Goal: Transaction & Acquisition: Purchase product/service

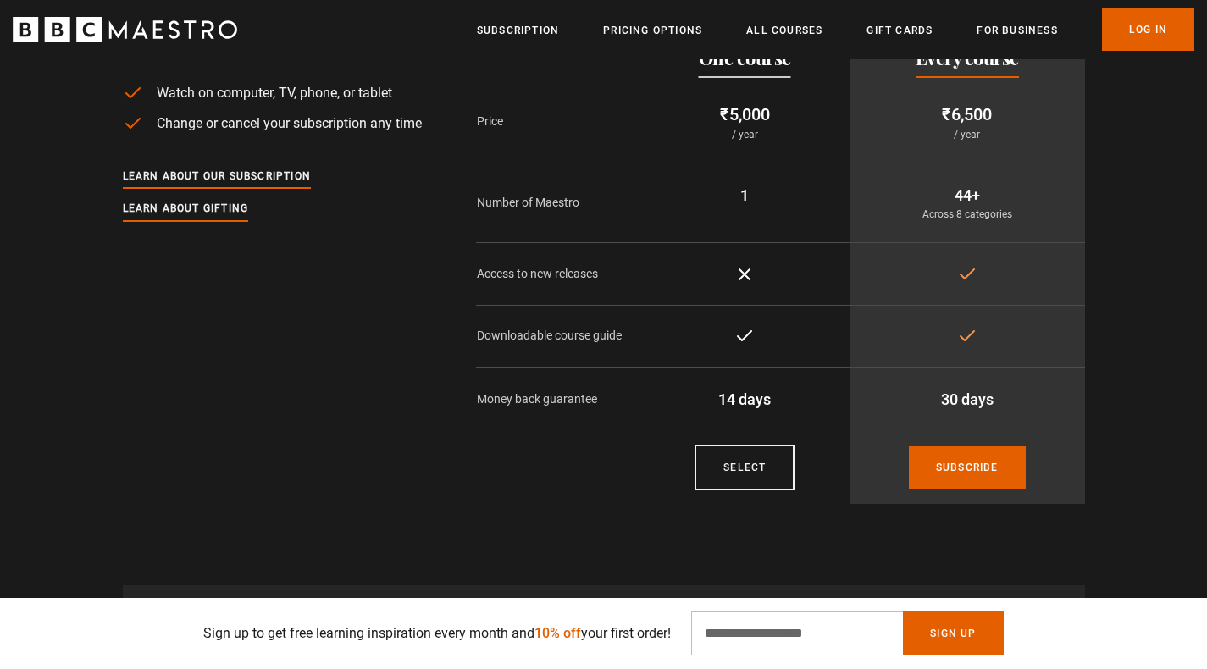
scroll to position [3010, 6]
click at [728, 478] on link "Select" at bounding box center [744, 468] width 100 height 46
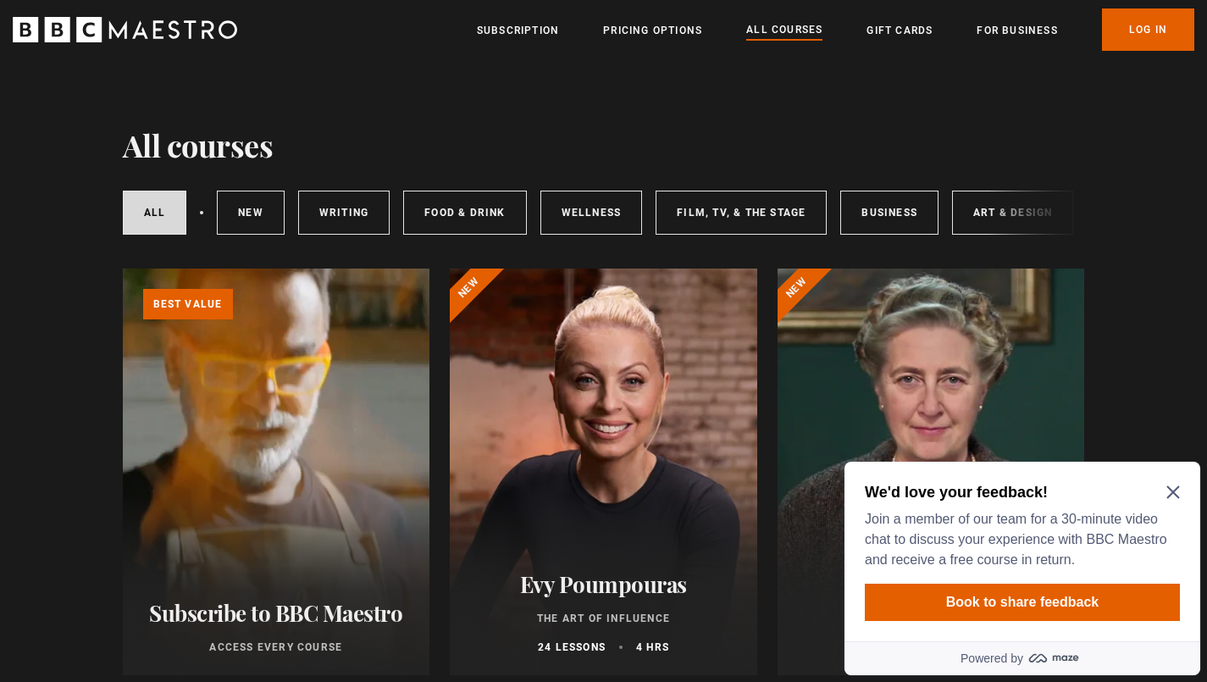
click at [1177, 494] on icon "Close Maze Prompt" at bounding box center [1173, 492] width 14 height 14
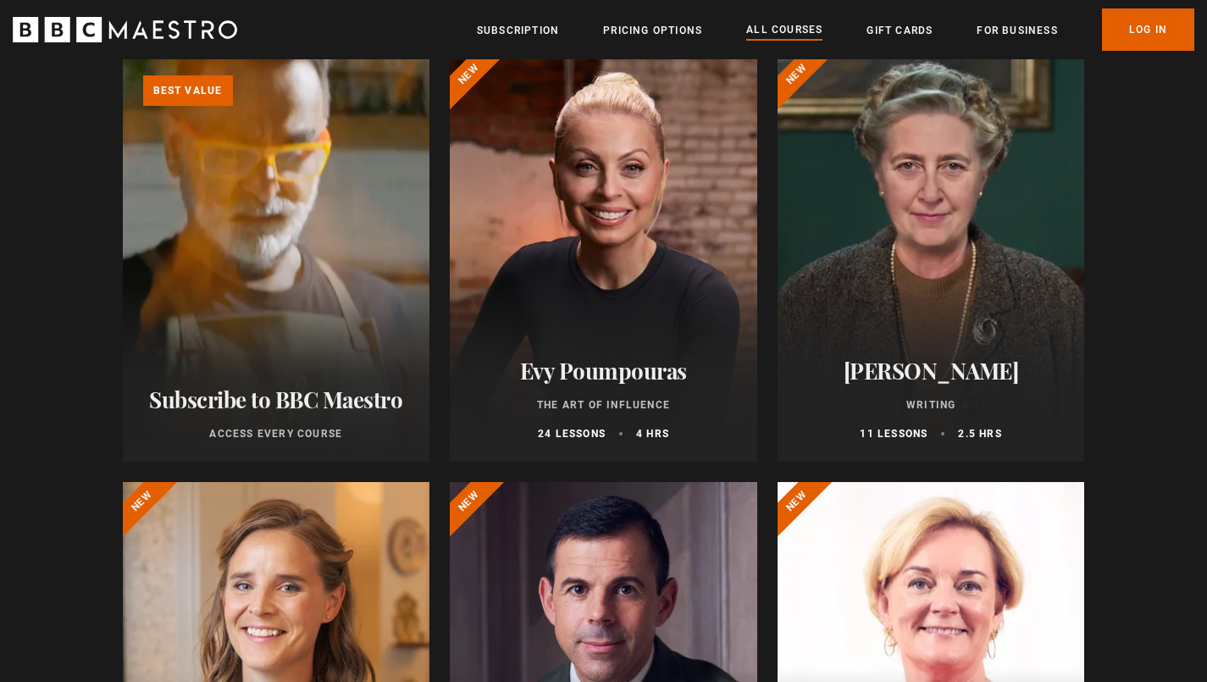
scroll to position [213, 0]
click at [583, 248] on div at bounding box center [603, 258] width 307 height 406
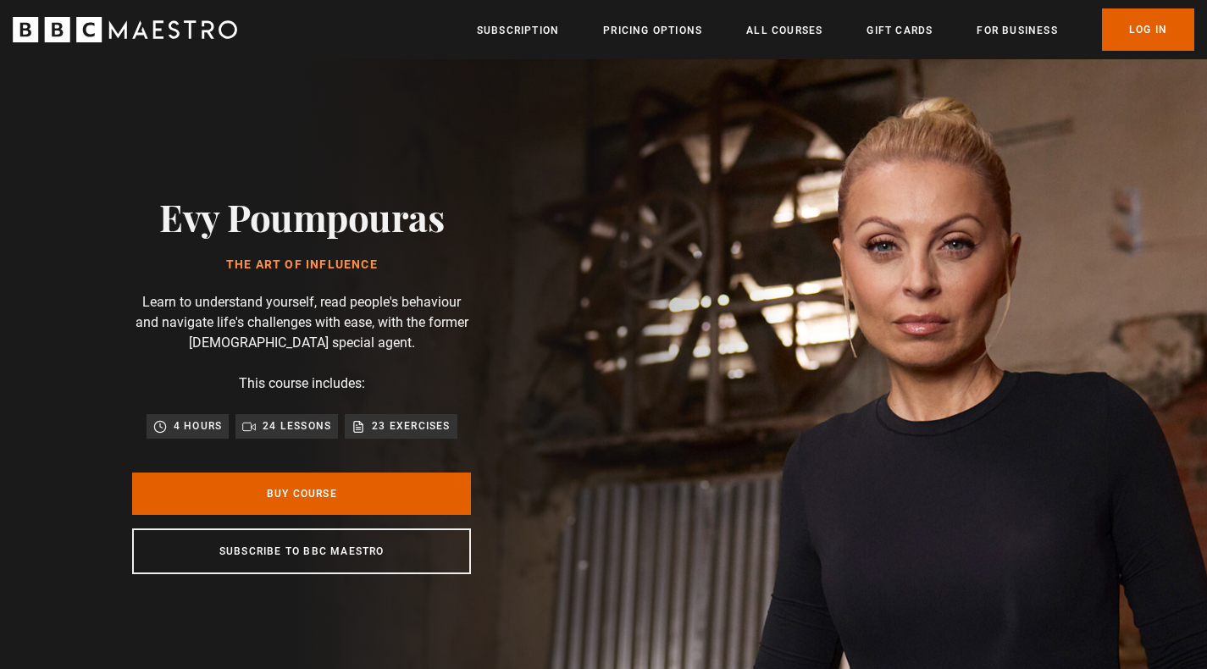
scroll to position [0, 222]
click at [0, 207] on div "Evy Poumpouras The Art of Influence Learn to understand yourself, read people's…" at bounding box center [302, 384] width 604 height 650
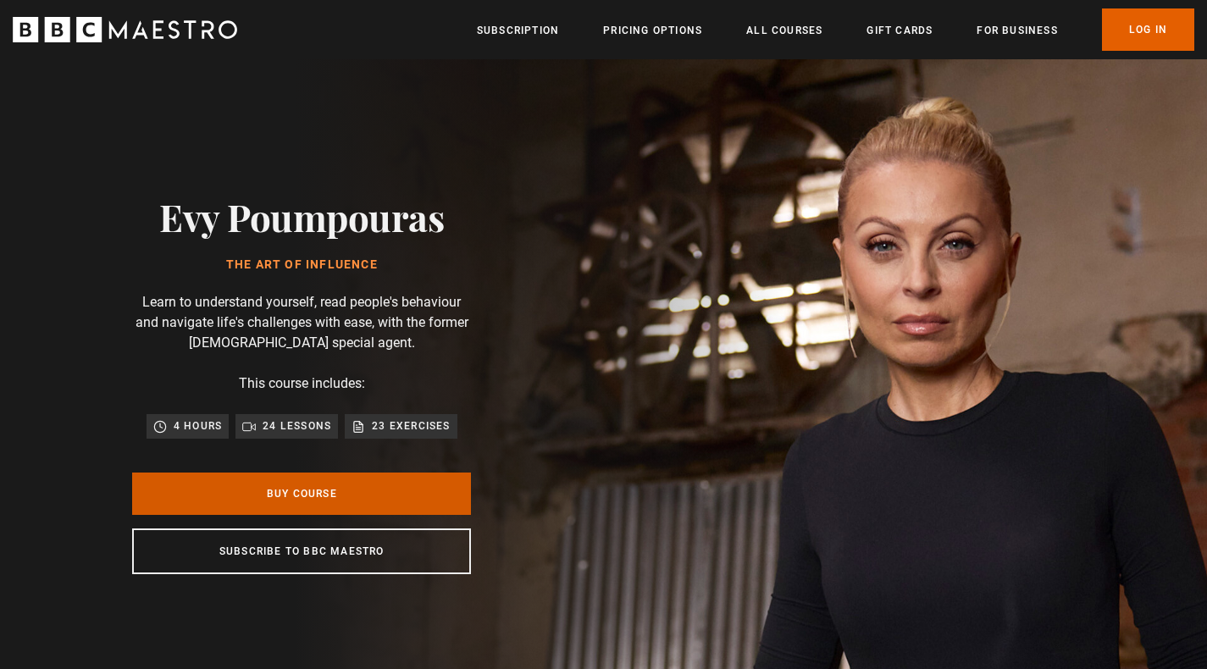
click at [184, 489] on link "Buy Course" at bounding box center [301, 493] width 339 height 42
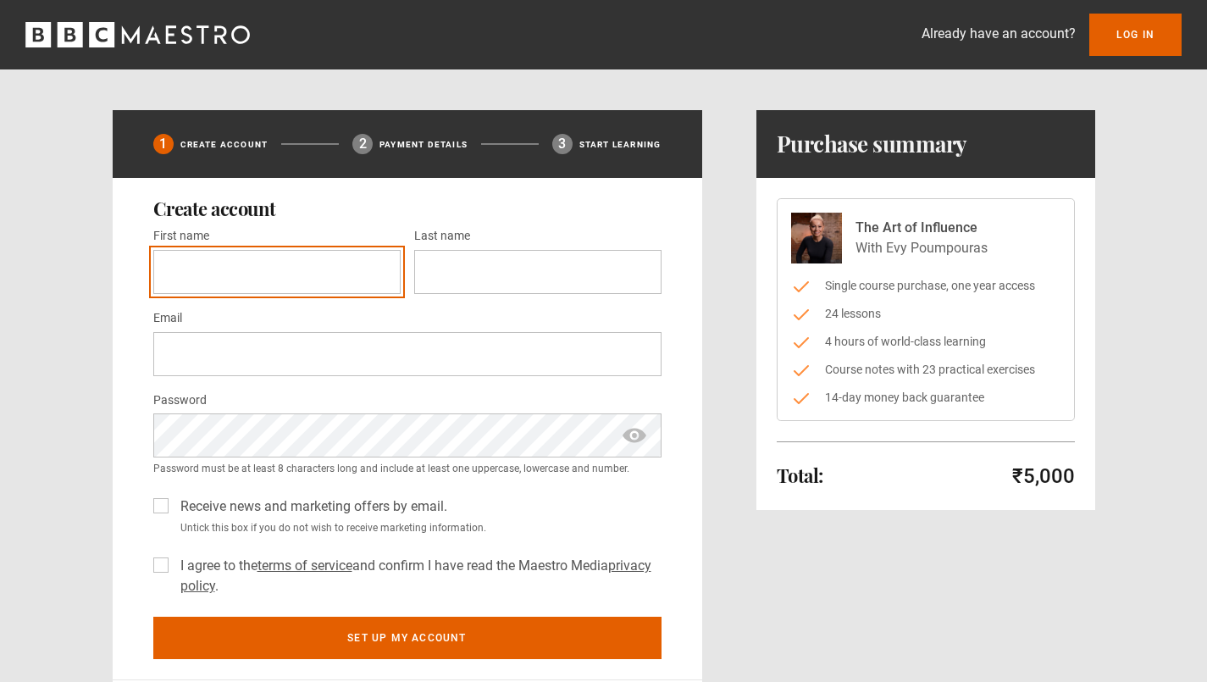
click at [182, 271] on input "First name *" at bounding box center [276, 272] width 247 height 44
type input "******"
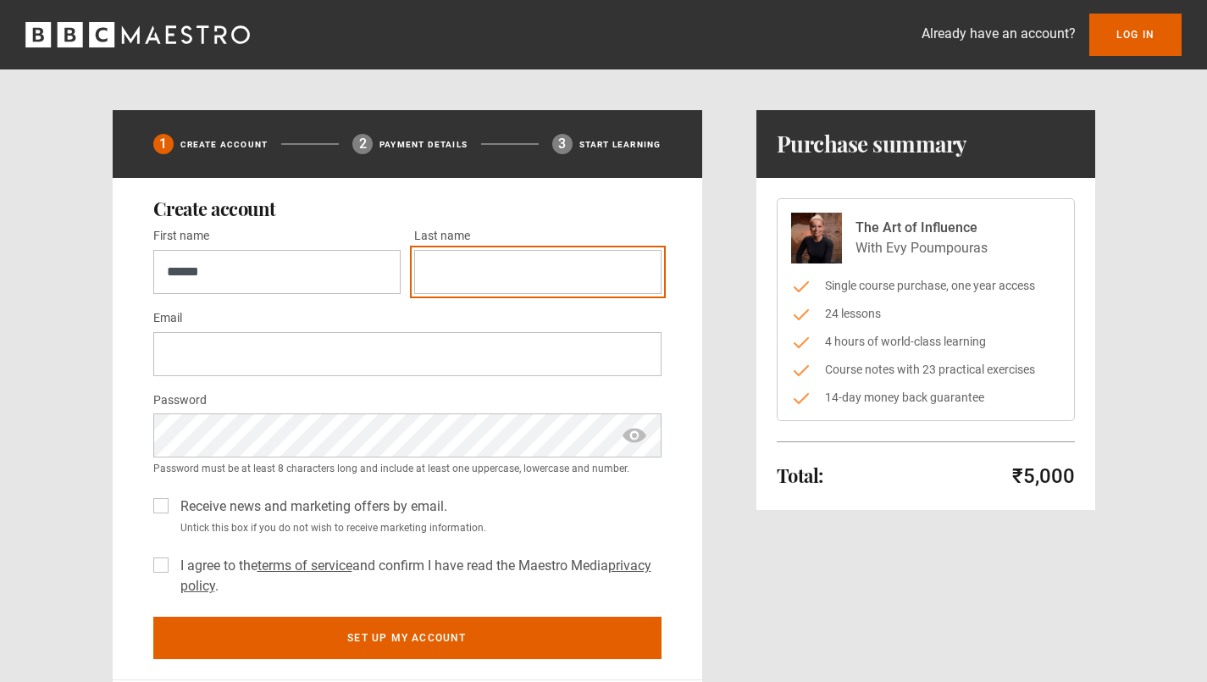
click at [532, 279] on input "Last name *" at bounding box center [537, 272] width 247 height 44
type input "*"
type input "*****"
click at [64, 254] on div "1 Create Account 2 Payment details 3 Start learning Create account First name *…" at bounding box center [603, 445] width 1091 height 670
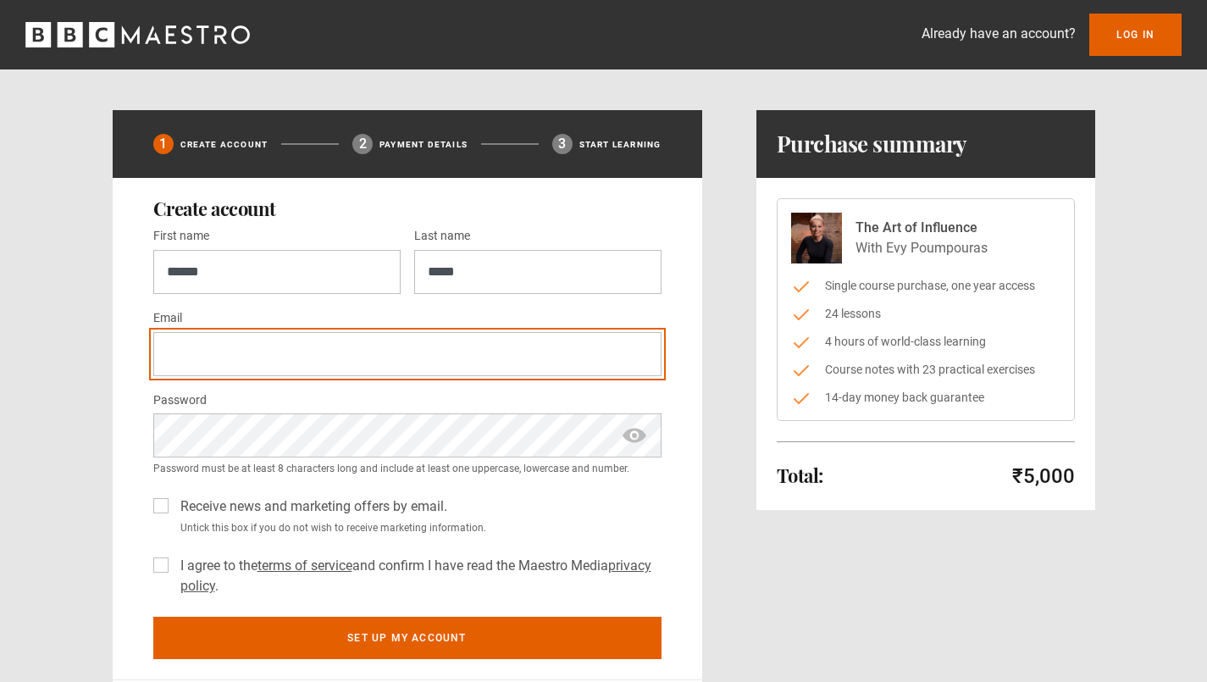
click at [174, 352] on input "Email *" at bounding box center [407, 354] width 508 height 44
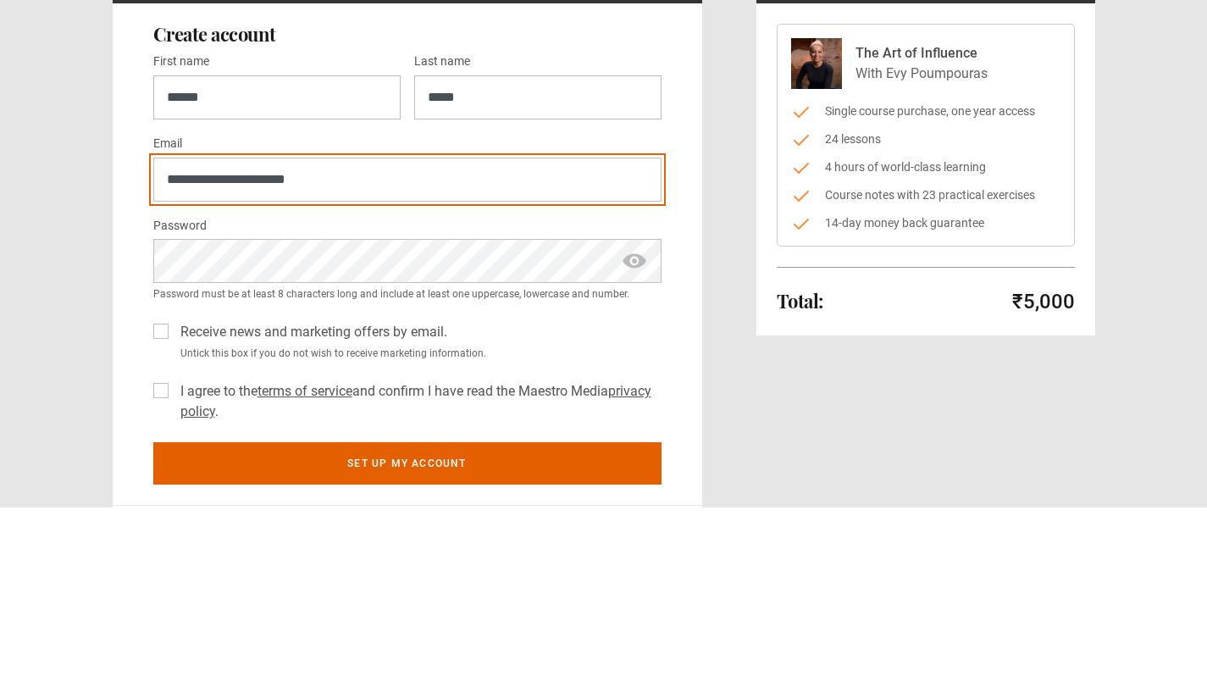
type input "**********"
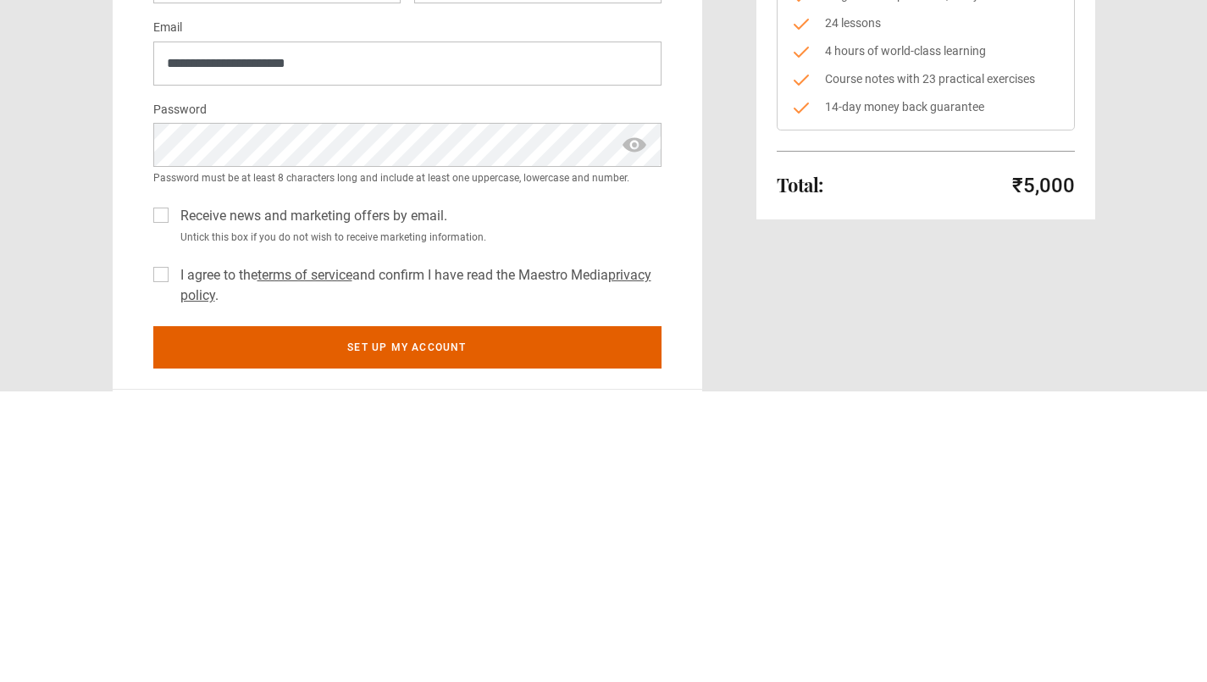
click at [174, 564] on label "I agree to the terms of service and confirm I have read the Maestro Media priva…" at bounding box center [418, 575] width 488 height 41
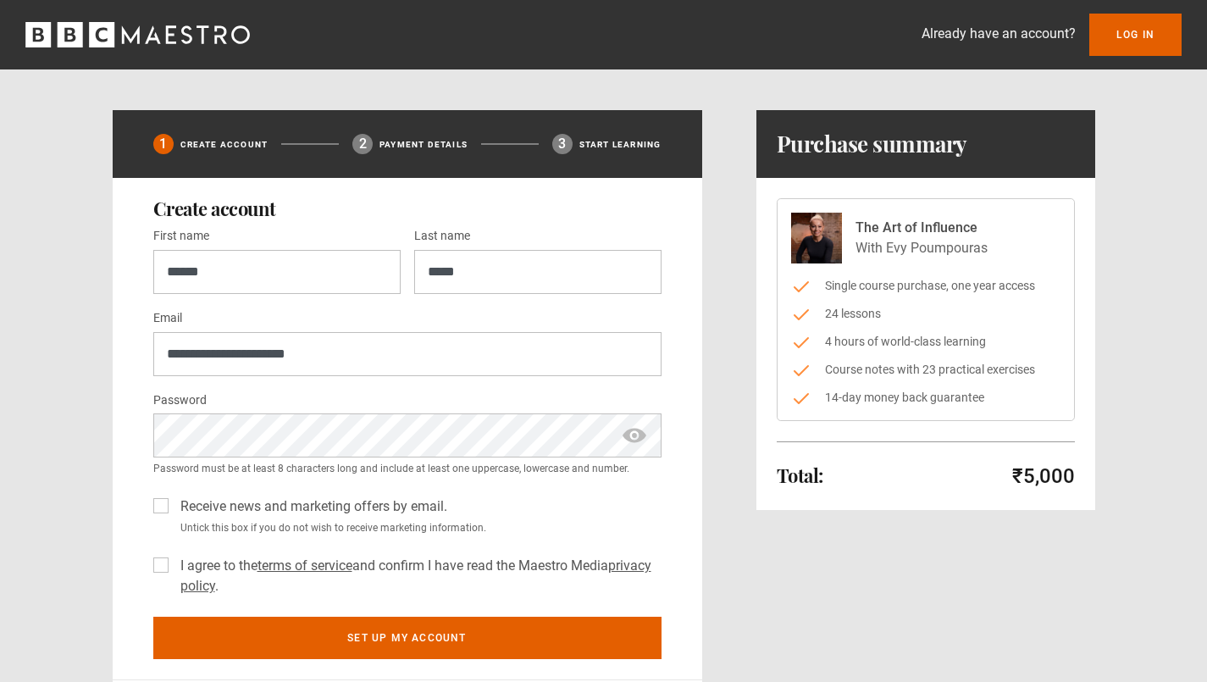
click at [174, 505] on label "Receive news and marketing offers by email." at bounding box center [310, 506] width 273 height 20
click at [627, 436] on span "show password" at bounding box center [634, 435] width 27 height 44
click at [641, 441] on span "hide password" at bounding box center [634, 435] width 27 height 44
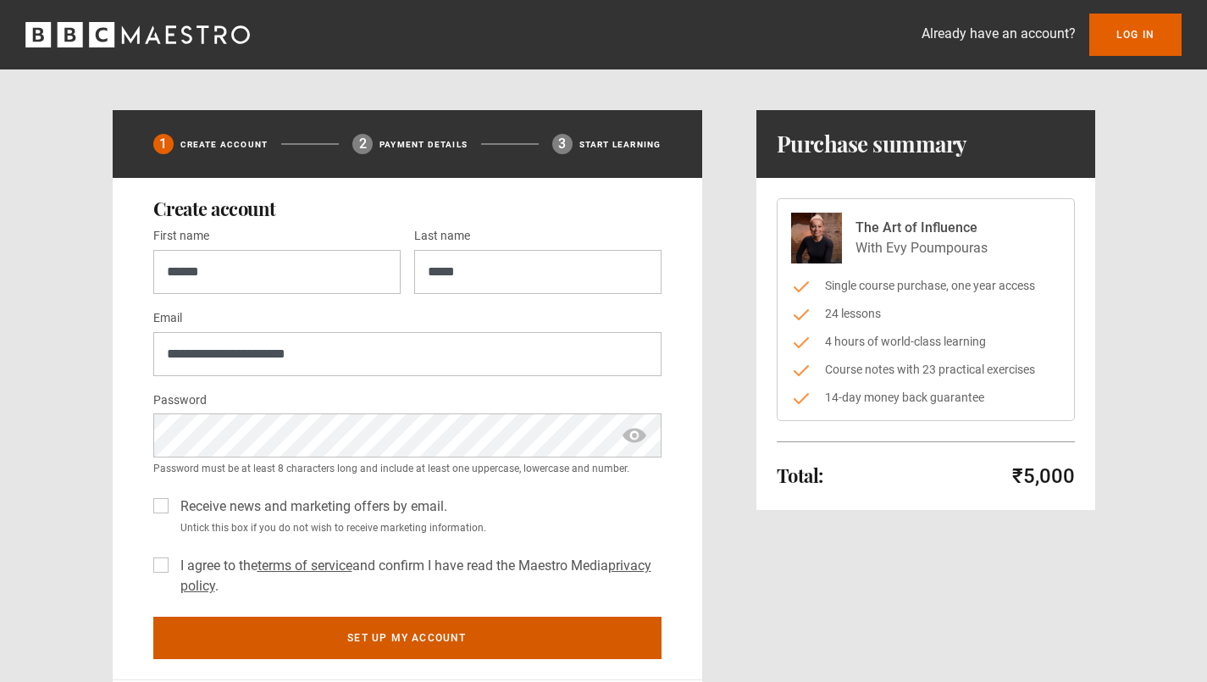
click at [233, 643] on button "Set up my account" at bounding box center [407, 637] width 508 height 42
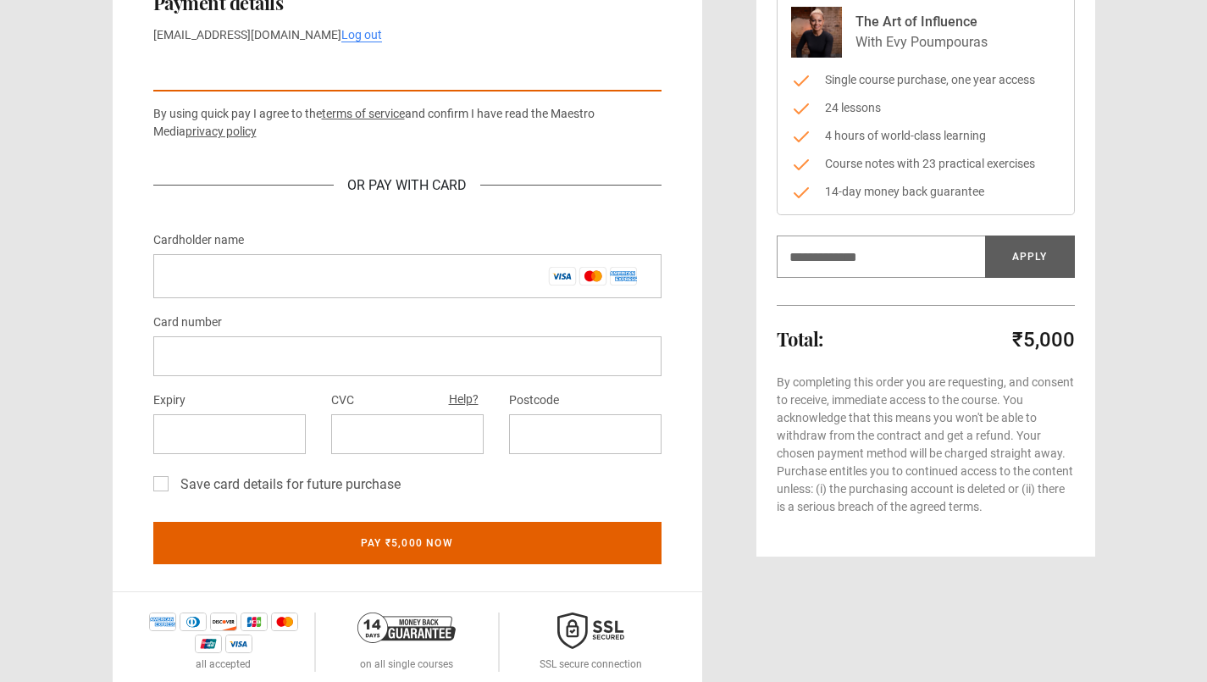
scroll to position [210, 0]
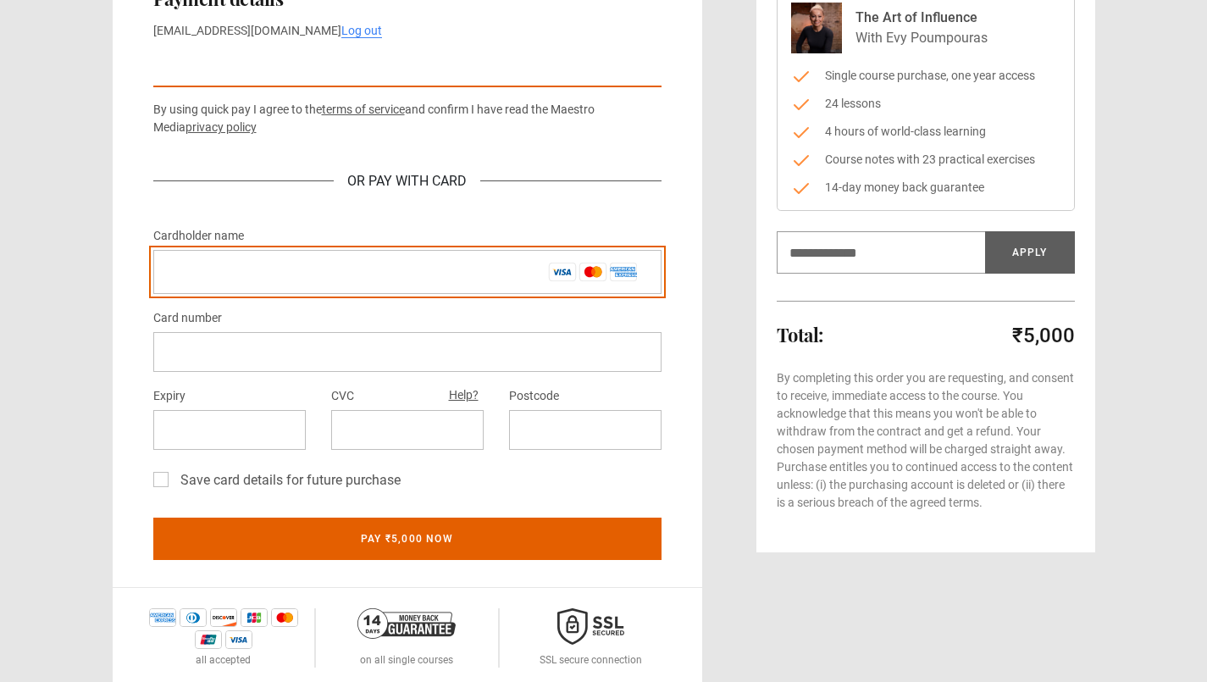
click at [192, 264] on input "Cardholder name *" at bounding box center [407, 272] width 508 height 44
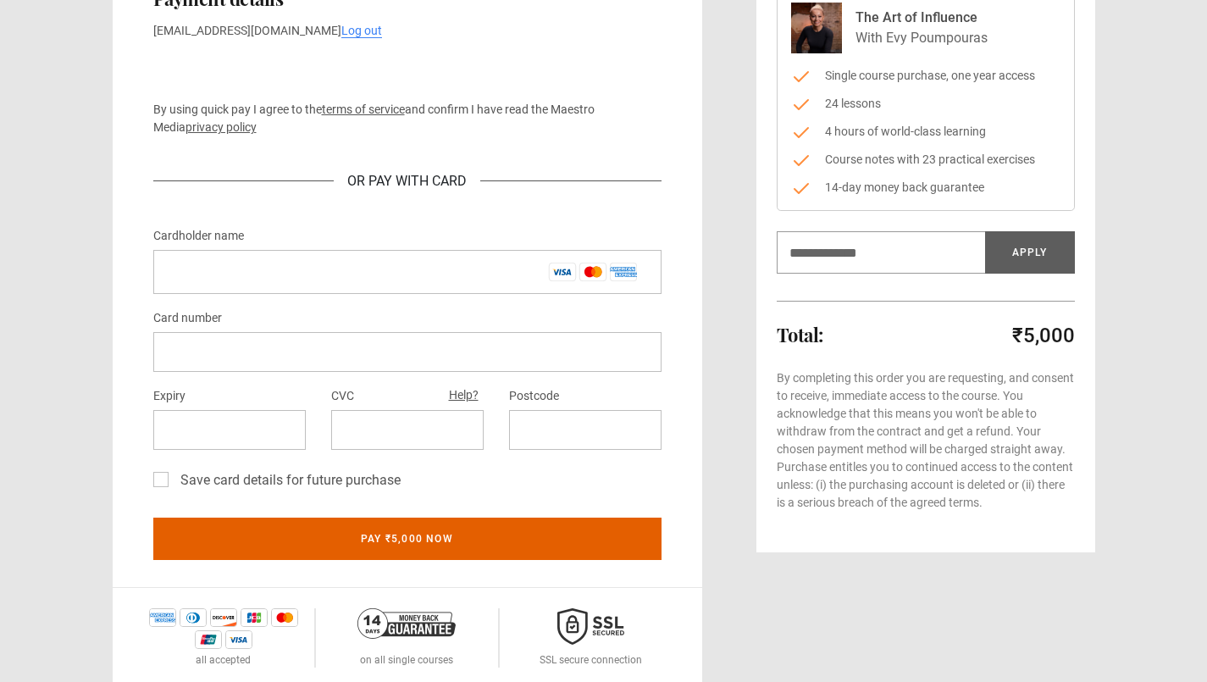
click at [1163, 258] on div "Log out 1 Create Account 2 Payment details 3 Start learning Payment details jit…" at bounding box center [603, 238] width 1207 height 897
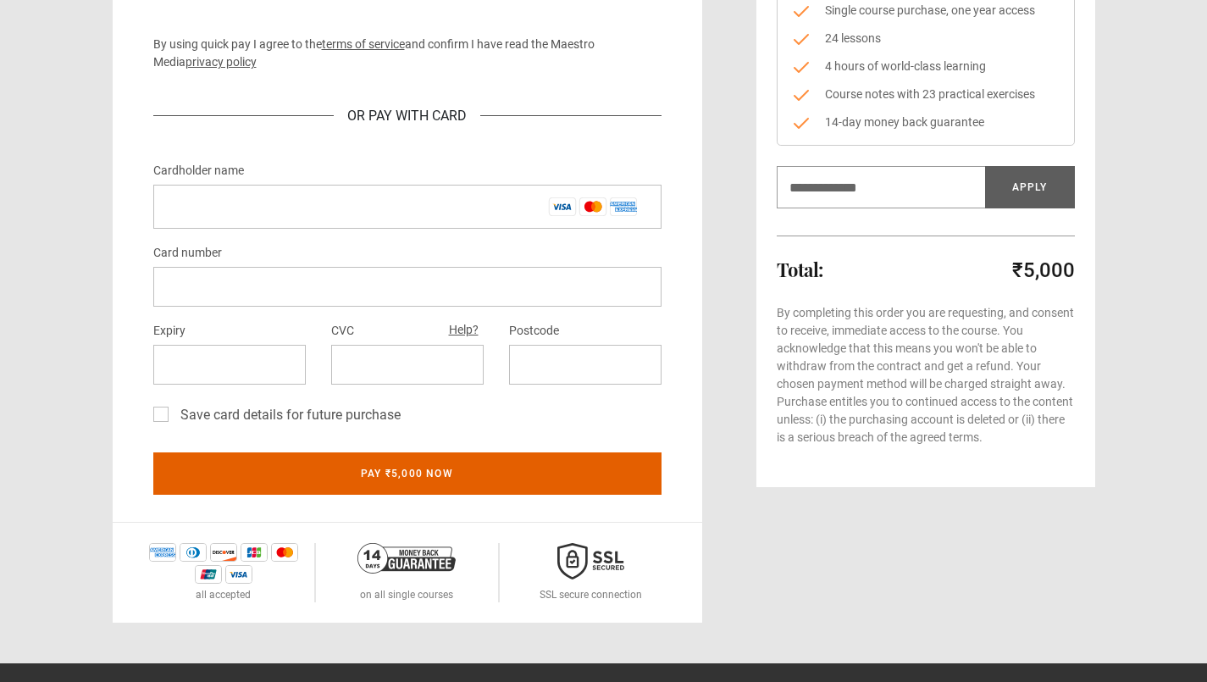
scroll to position [289, 0]
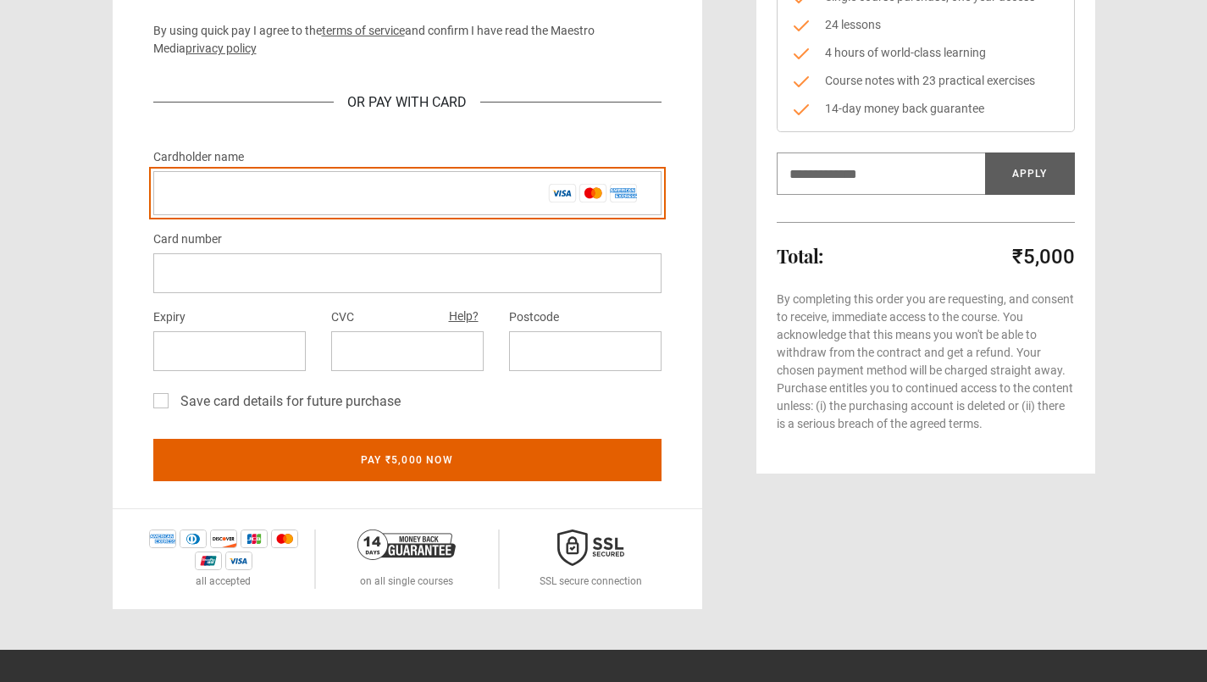
click at [360, 200] on input "Cardholder name *" at bounding box center [407, 193] width 508 height 44
type input "**********"
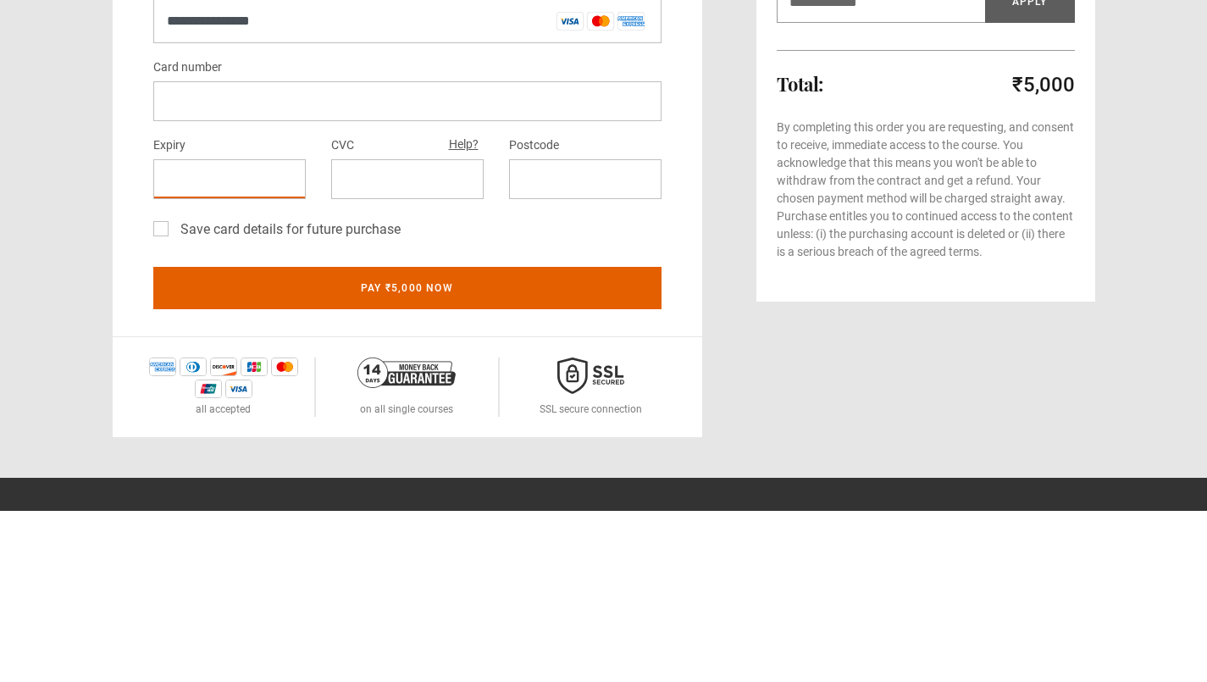
click at [417, 361] on div at bounding box center [407, 351] width 152 height 40
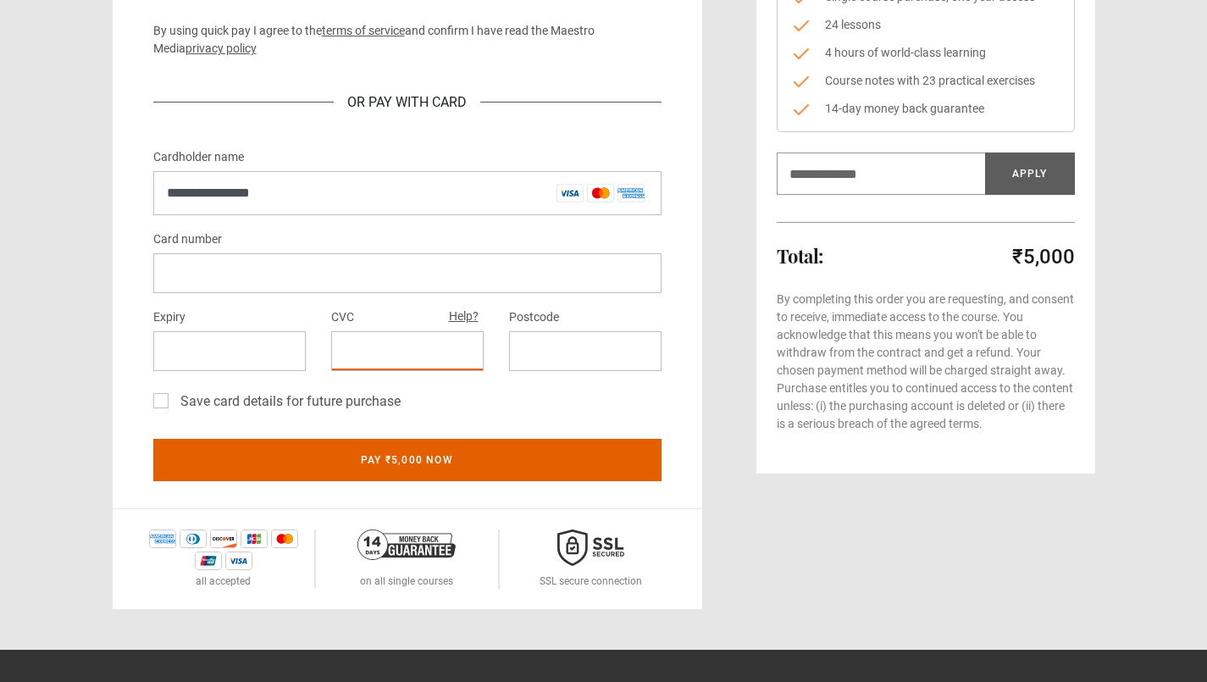
click at [385, 340] on div at bounding box center [407, 351] width 152 height 40
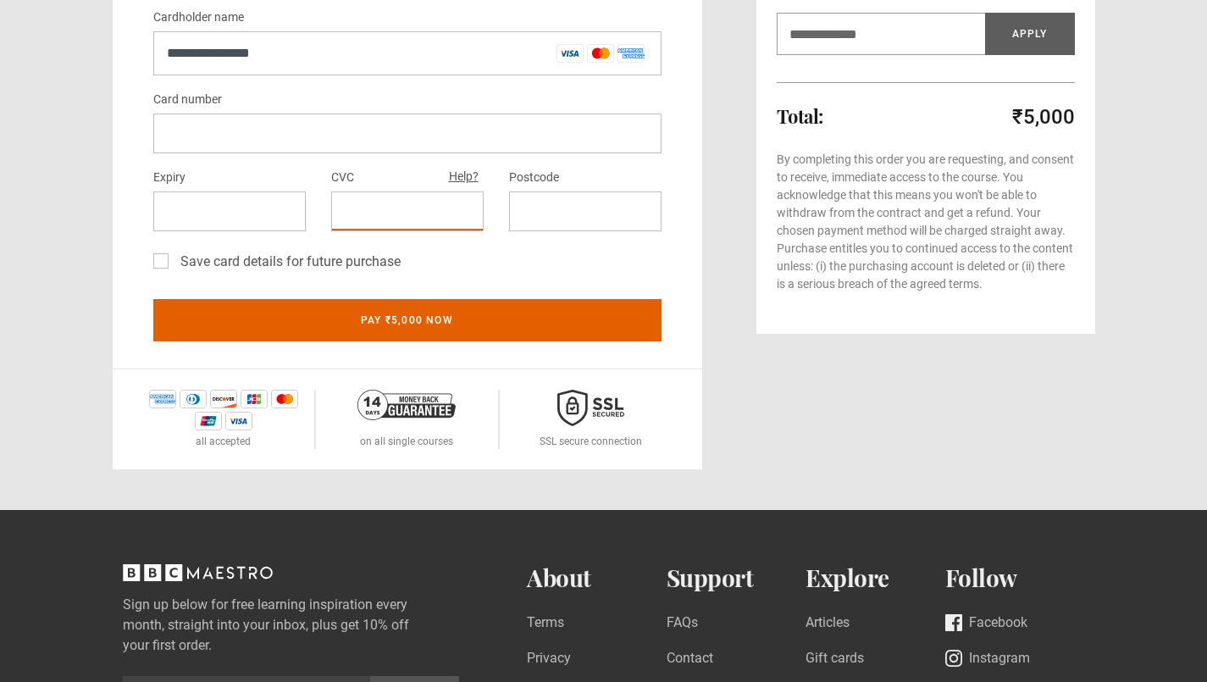
scroll to position [461, 0]
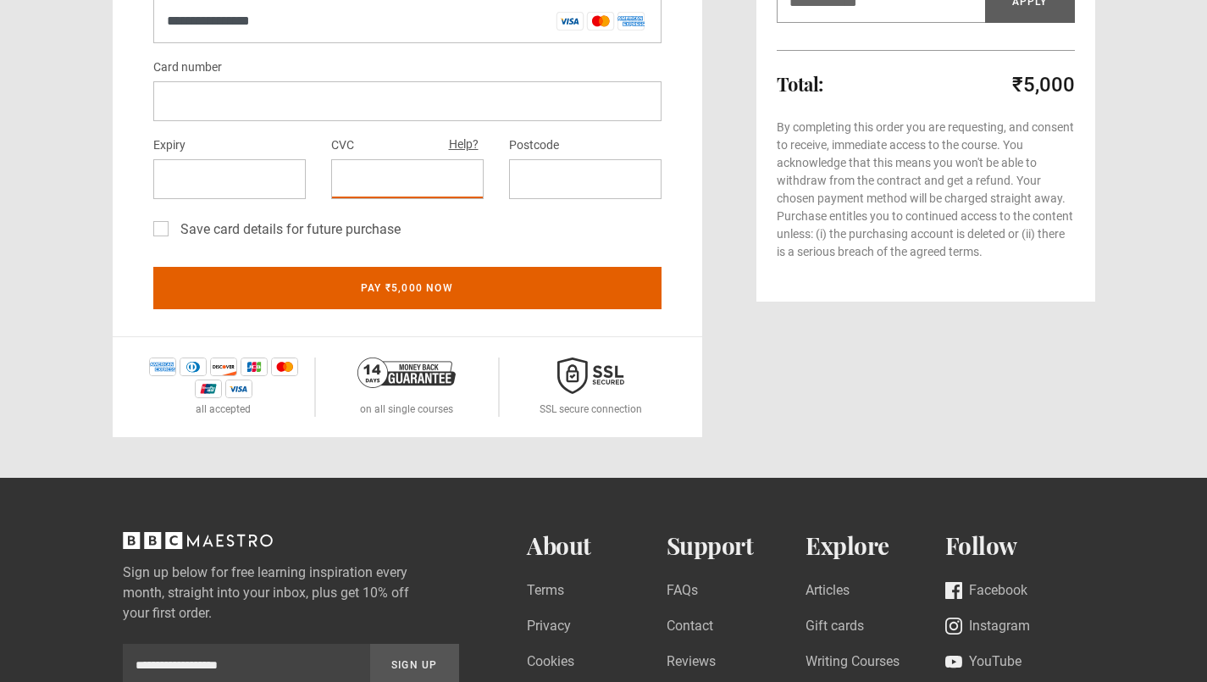
click at [402, 191] on div at bounding box center [407, 179] width 152 height 40
click at [583, 188] on div at bounding box center [585, 179] width 152 height 40
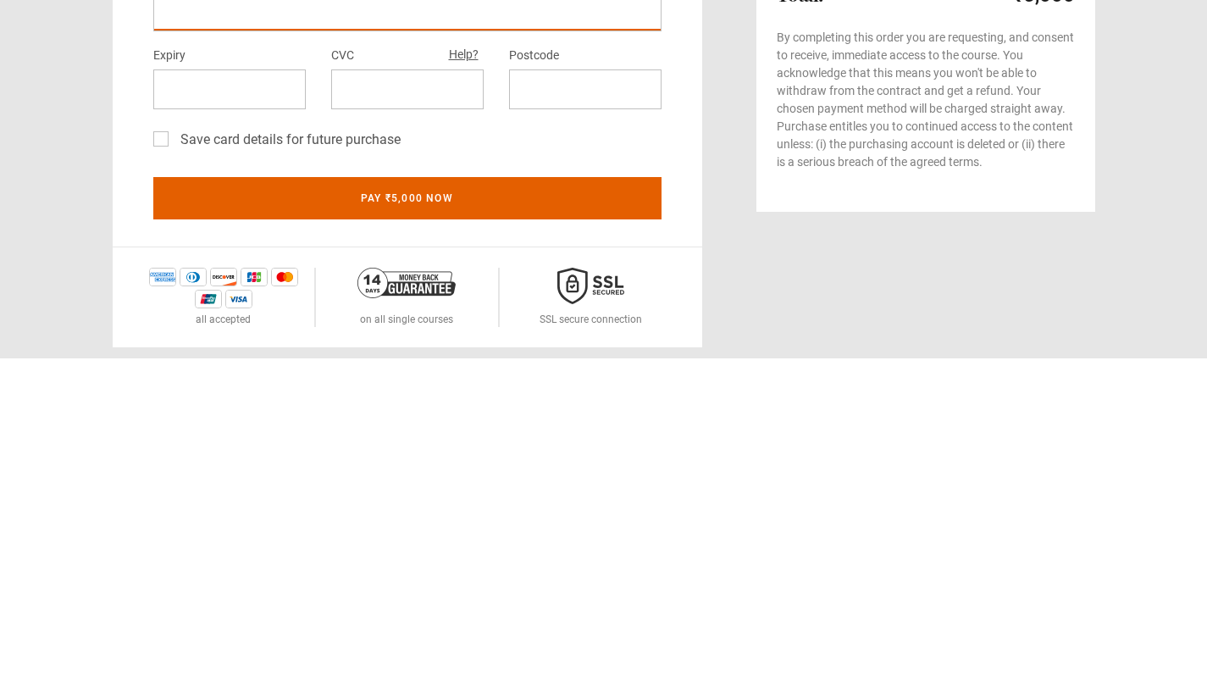
scroll to position [241, 0]
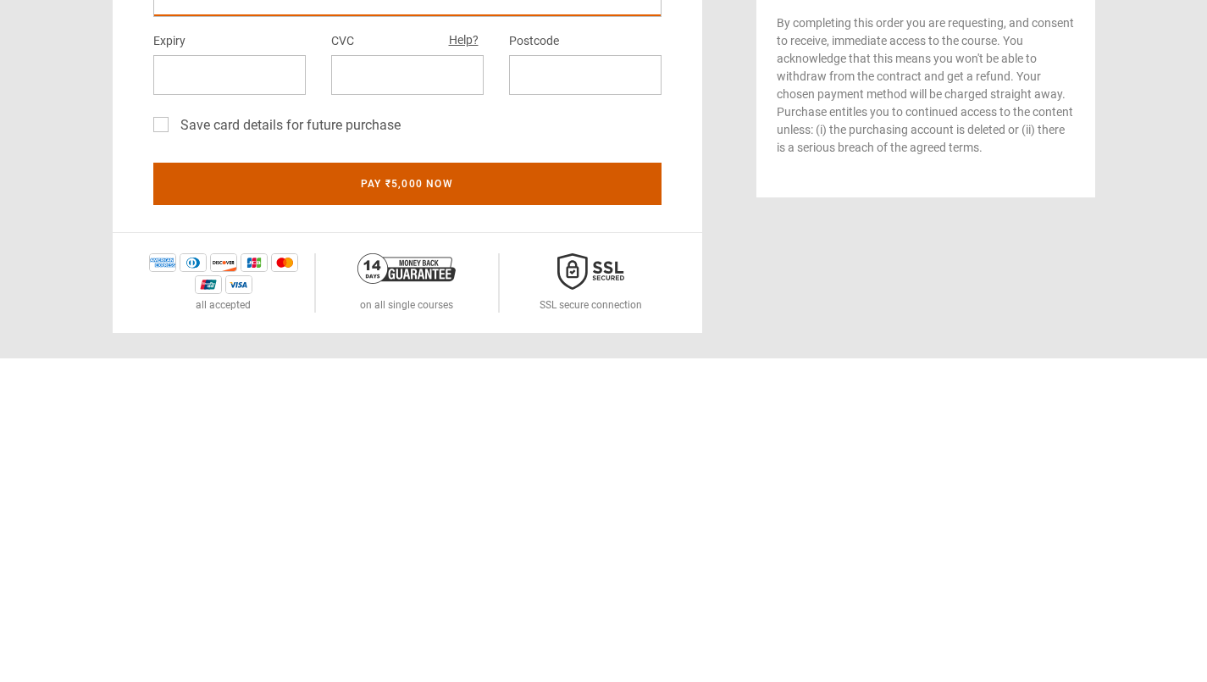
click at [559, 514] on button "Pay ₹5,000 now" at bounding box center [407, 507] width 508 height 42
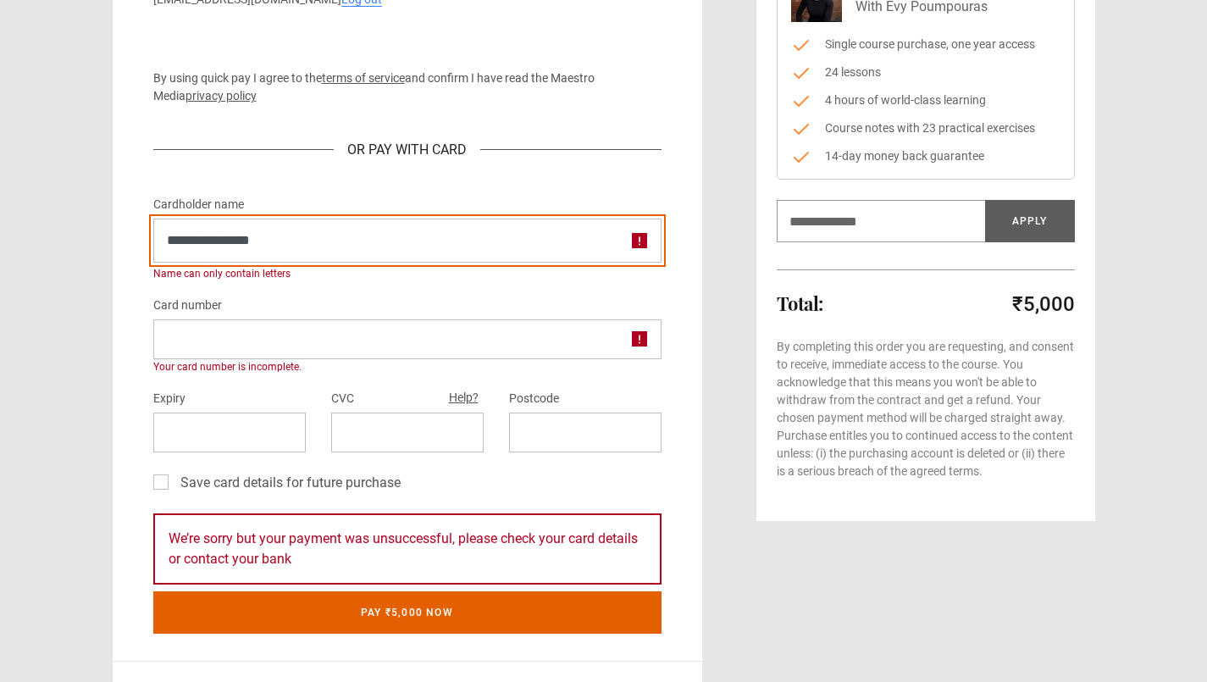
click at [391, 246] on input "**********" at bounding box center [407, 240] width 508 height 44
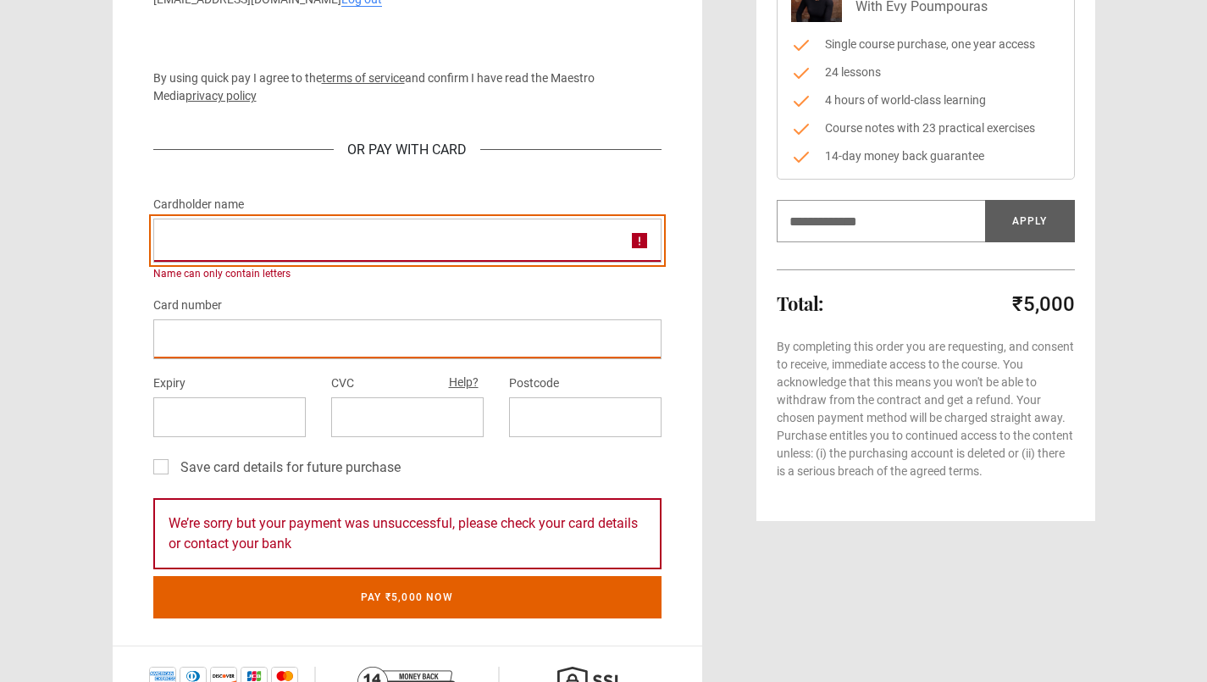
click at [298, 240] on input "Cardholder name *" at bounding box center [407, 240] width 508 height 44
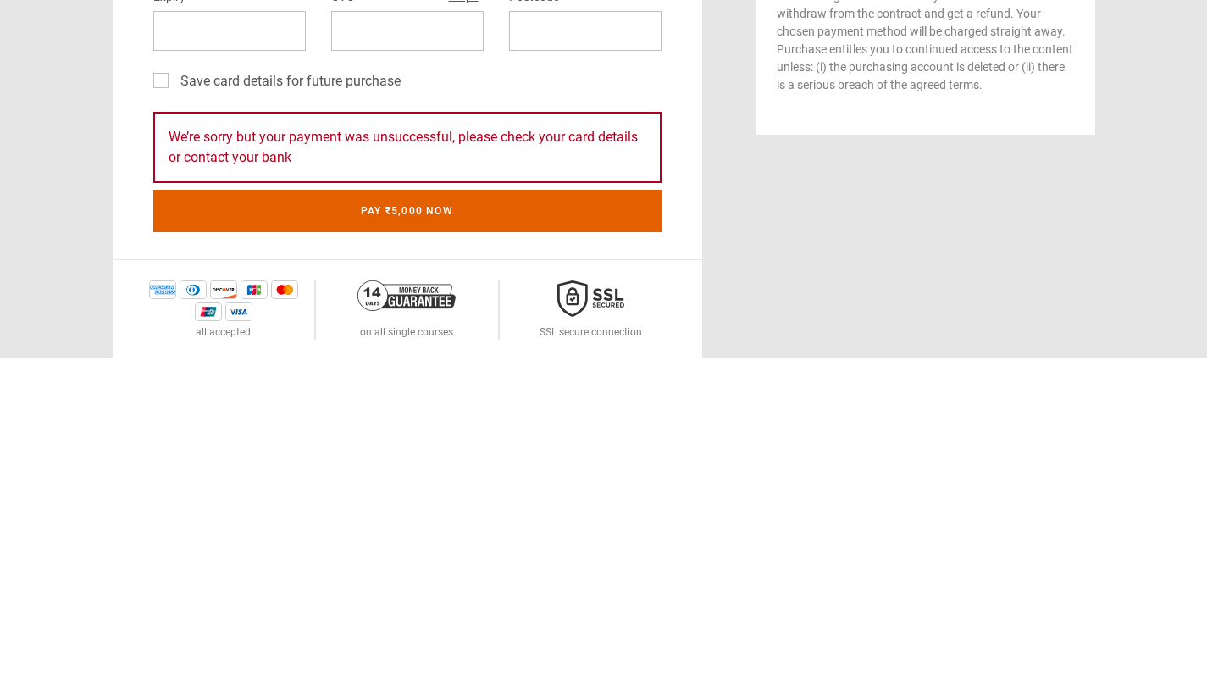
type input "**********"
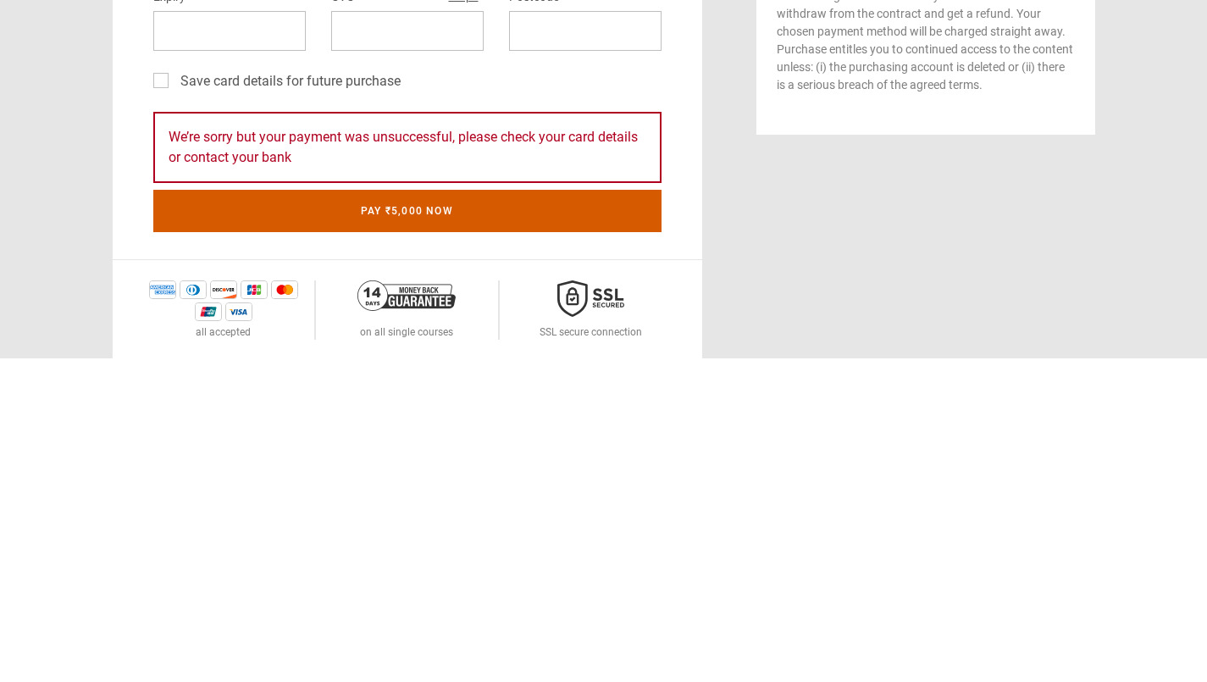
click at [516, 539] on button "Pay ₹5,000 now" at bounding box center [407, 534] width 508 height 42
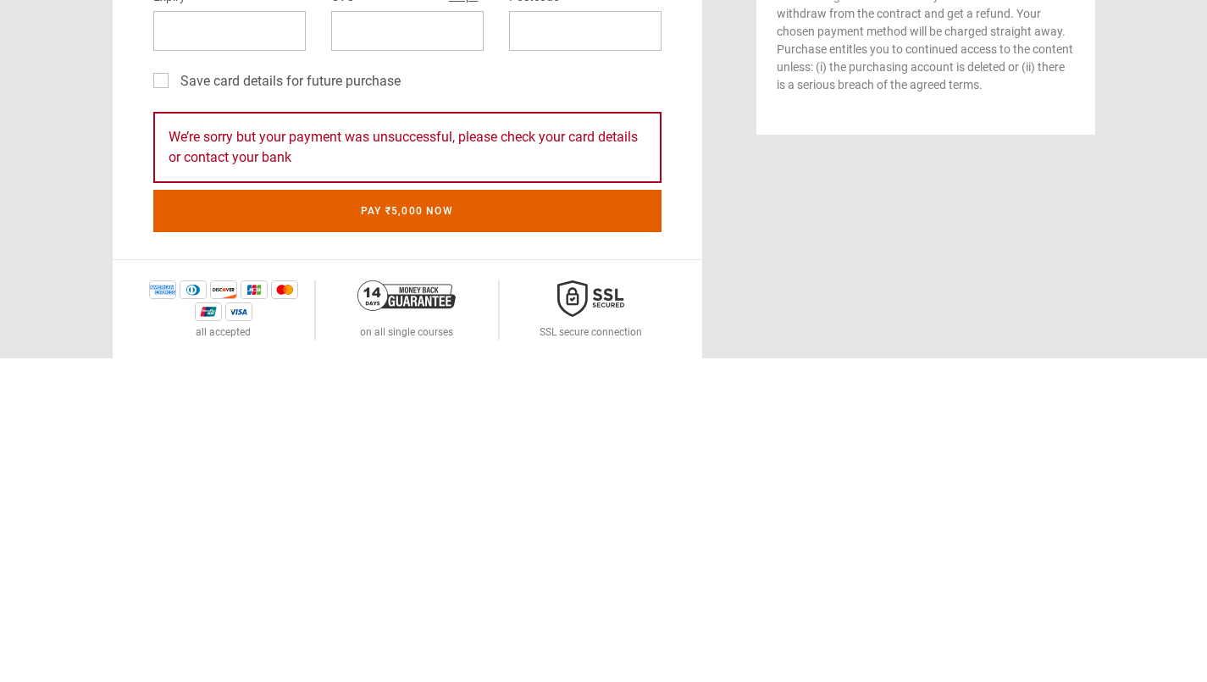
scroll to position [285, 0]
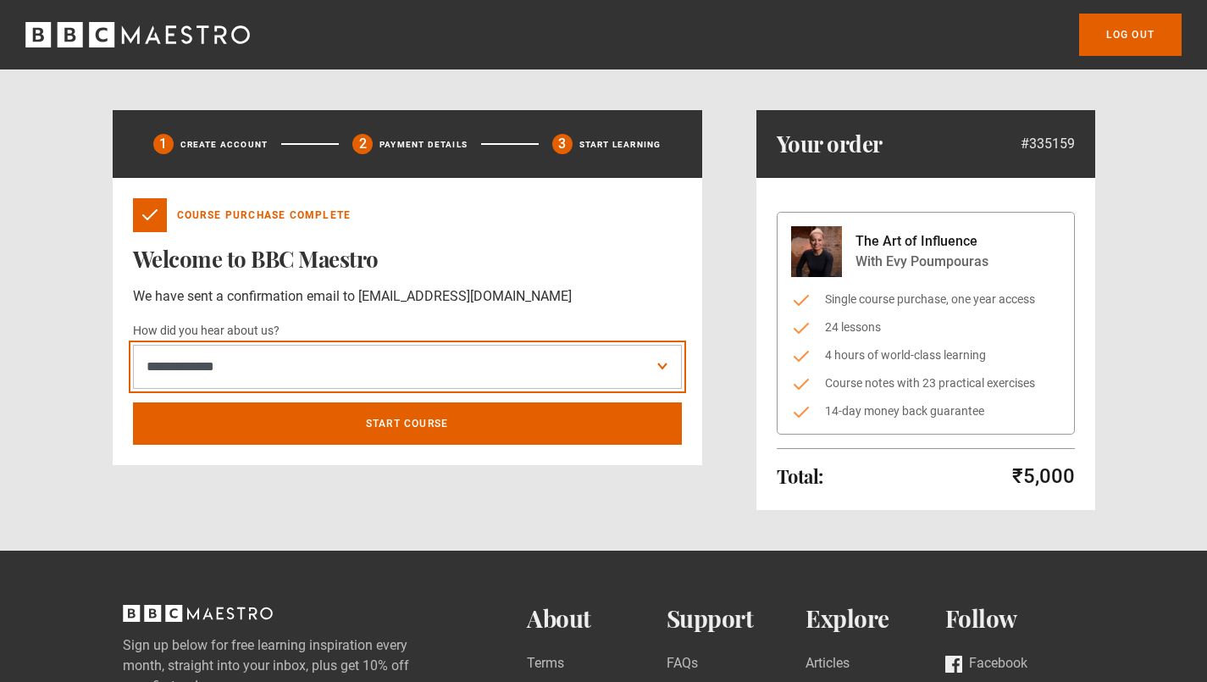
click at [286, 364] on select "**********" at bounding box center [407, 367] width 549 height 44
select select "******"
click at [133, 345] on select "**********" at bounding box center [407, 367] width 549 height 44
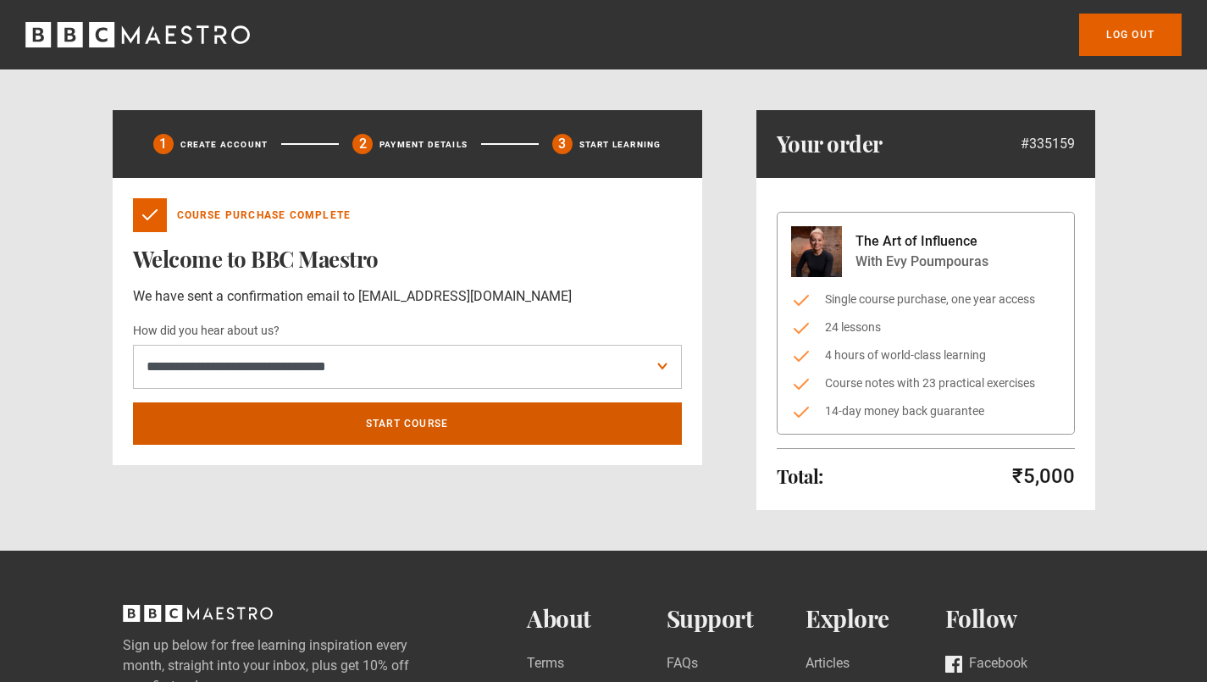
click at [357, 429] on link "Start course" at bounding box center [407, 423] width 549 height 42
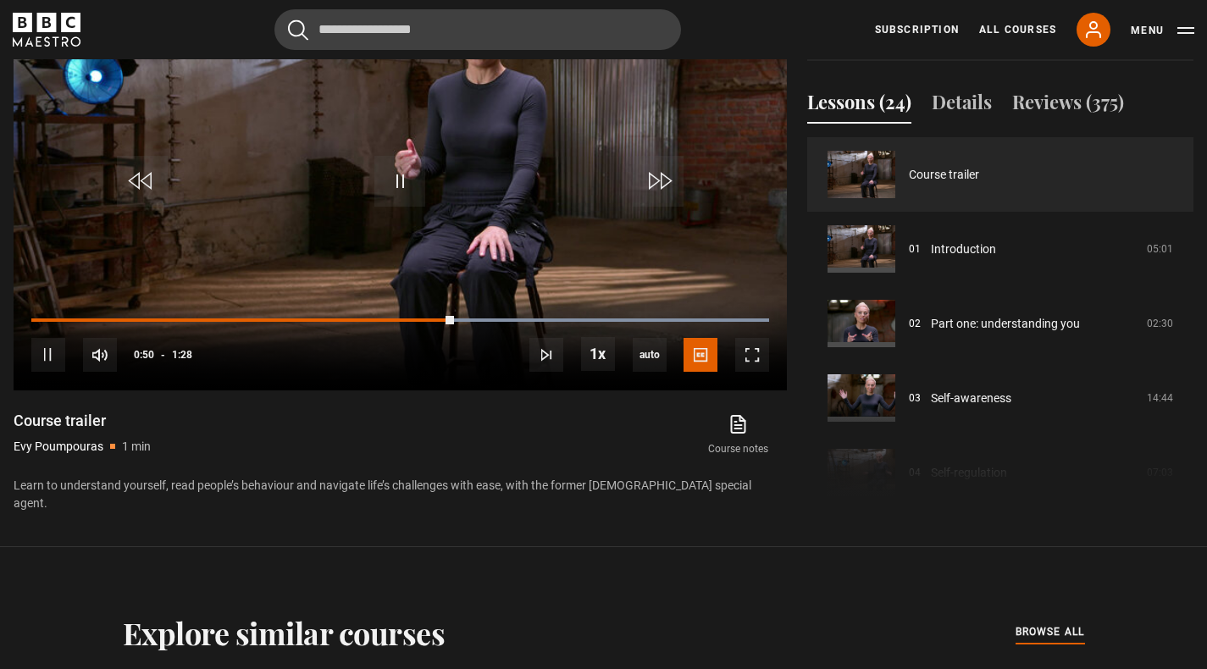
scroll to position [809, 0]
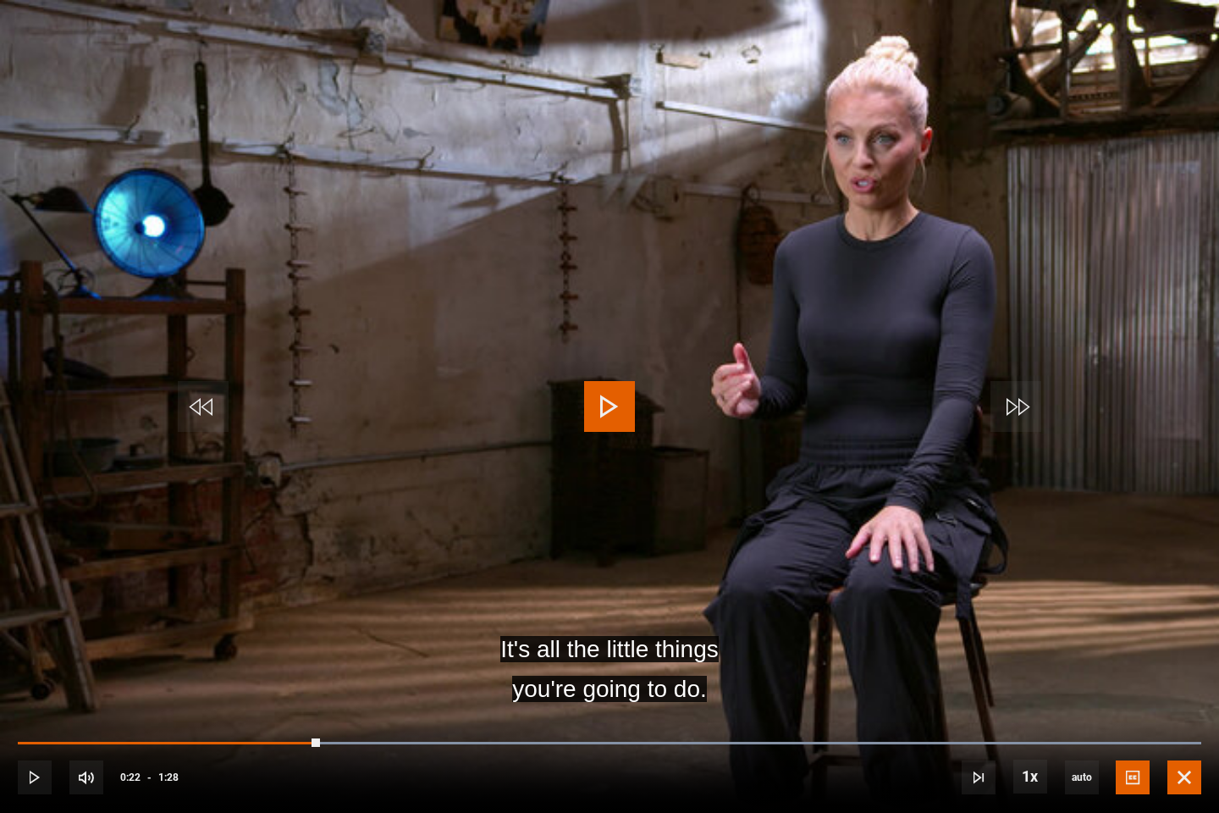
click at [1190, 668] on span "Video Player" at bounding box center [1185, 777] width 34 height 34
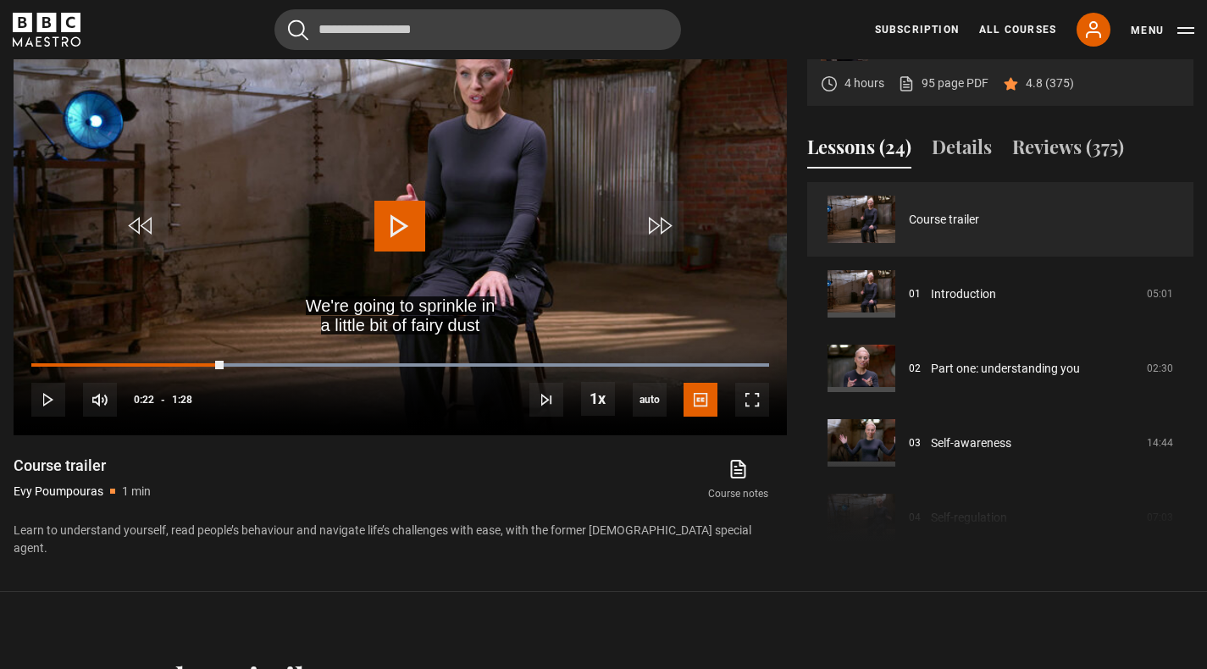
scroll to position [769, 3]
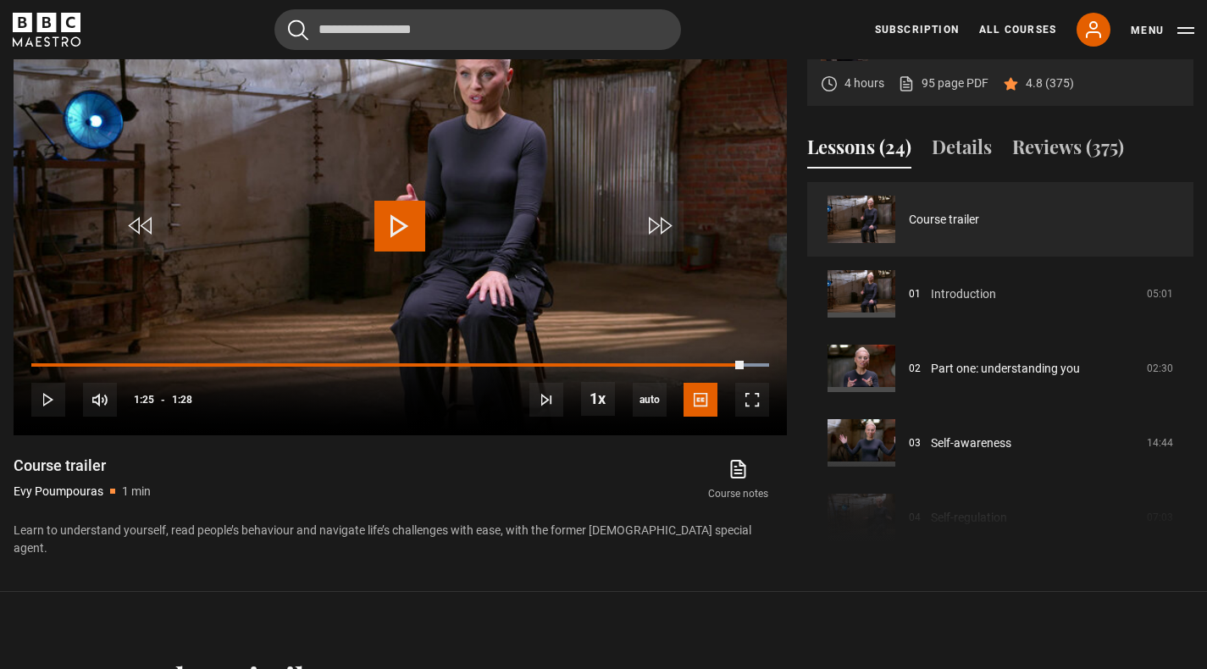
click at [943, 289] on link "Introduction" at bounding box center [963, 294] width 65 height 18
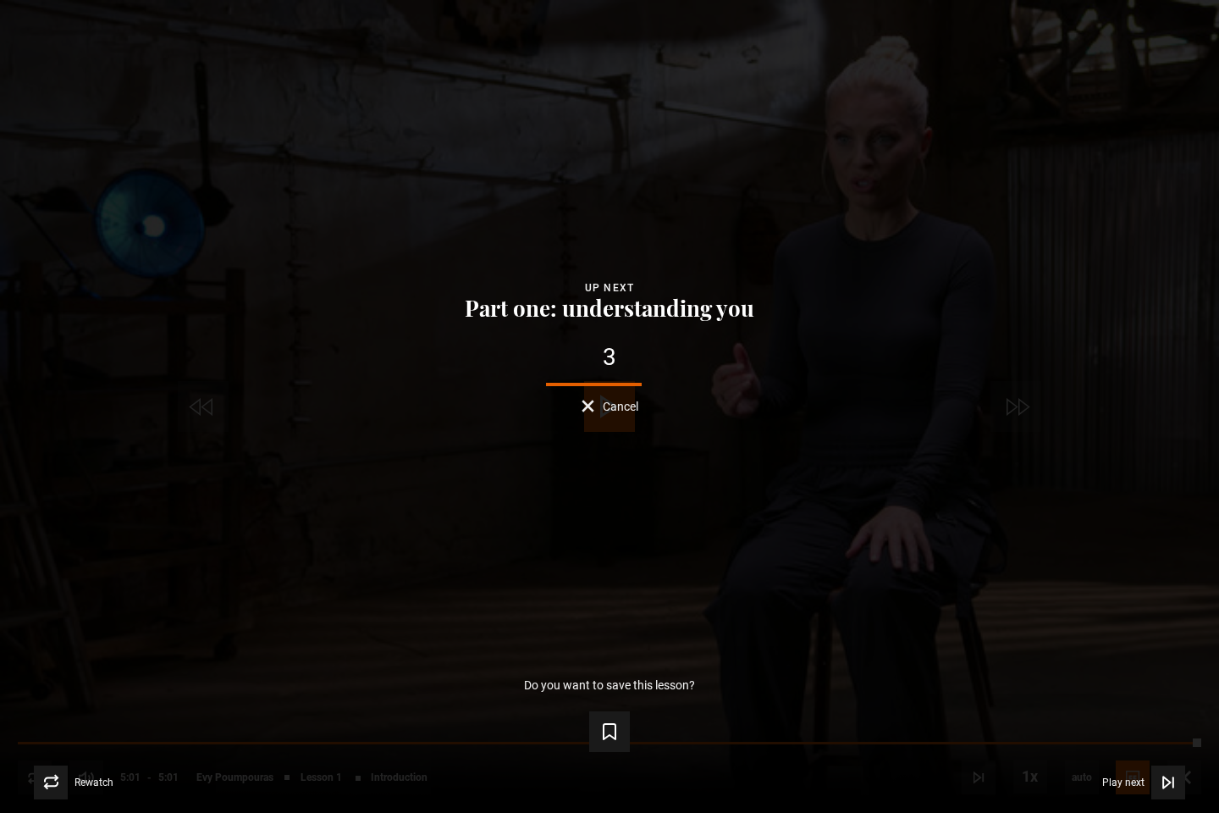
click at [684, 317] on button "Part one: understanding you" at bounding box center [610, 308] width 300 height 24
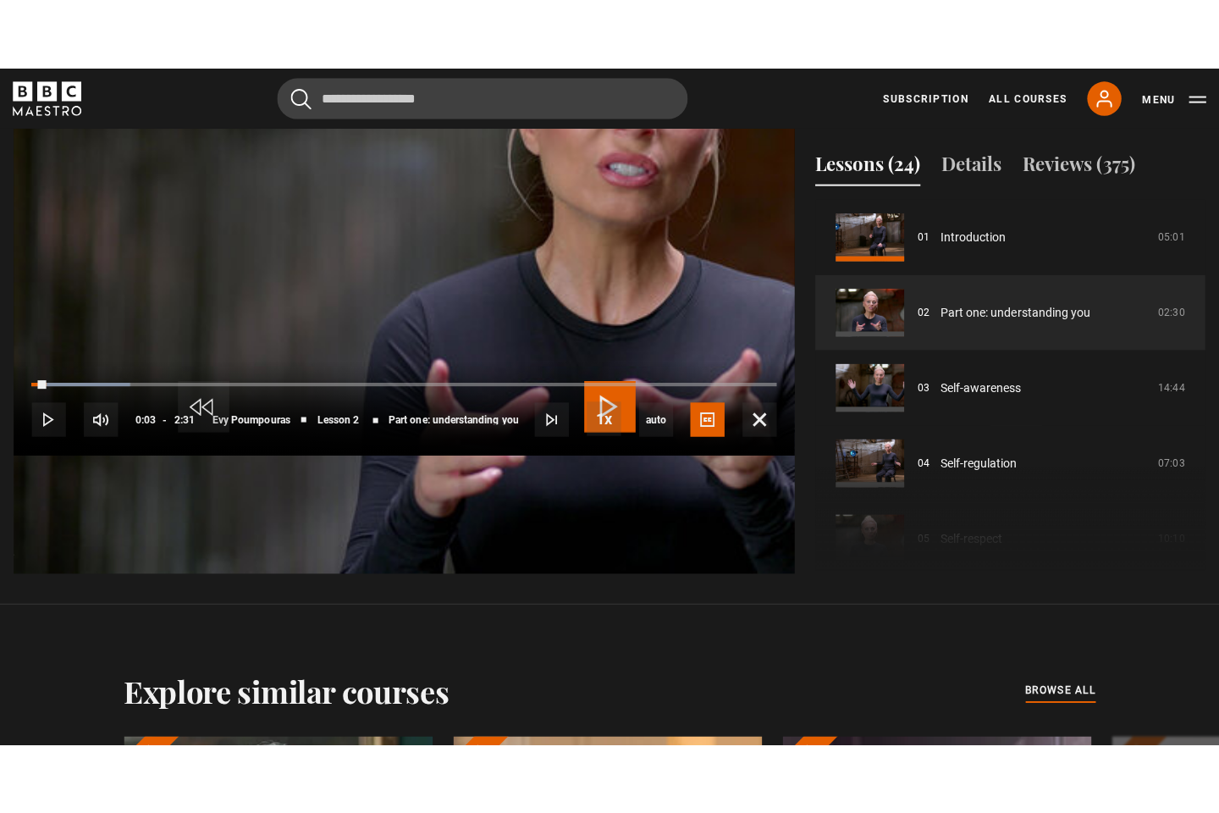
scroll to position [769, 0]
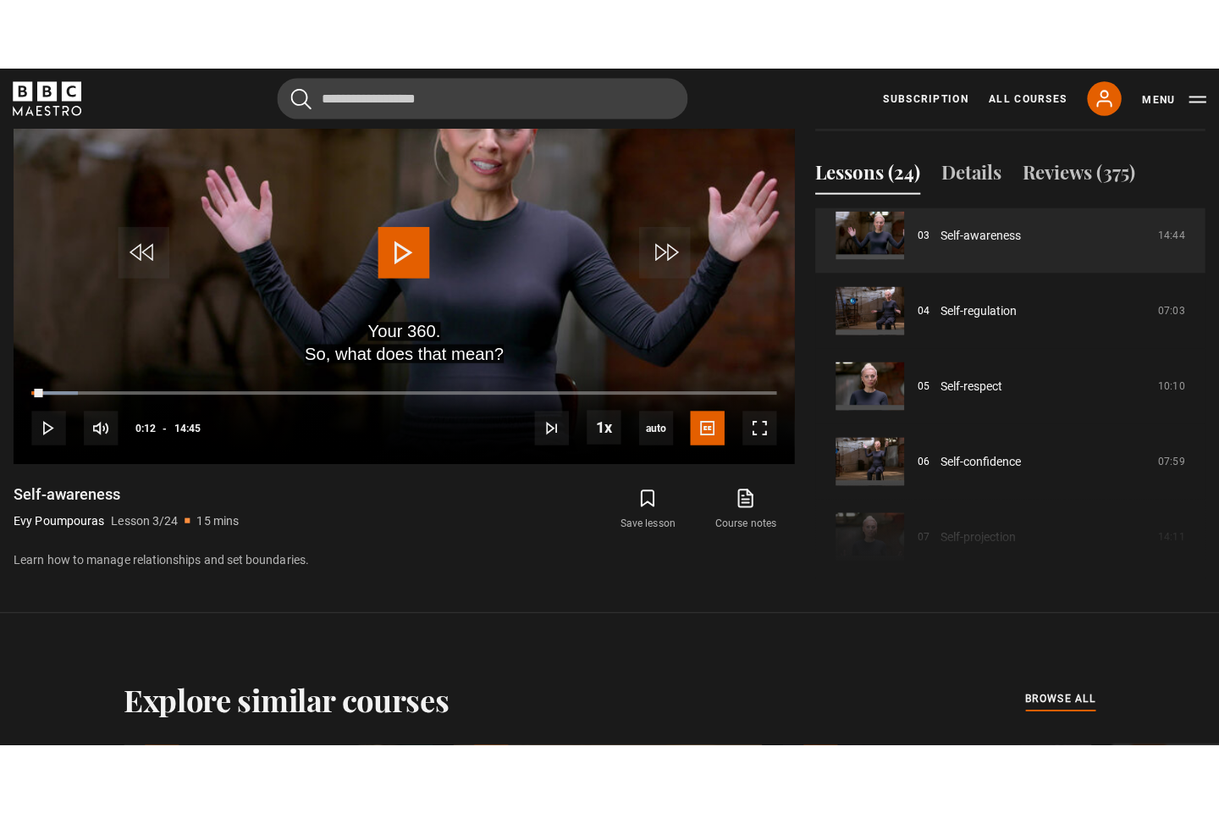
scroll to position [769, 0]
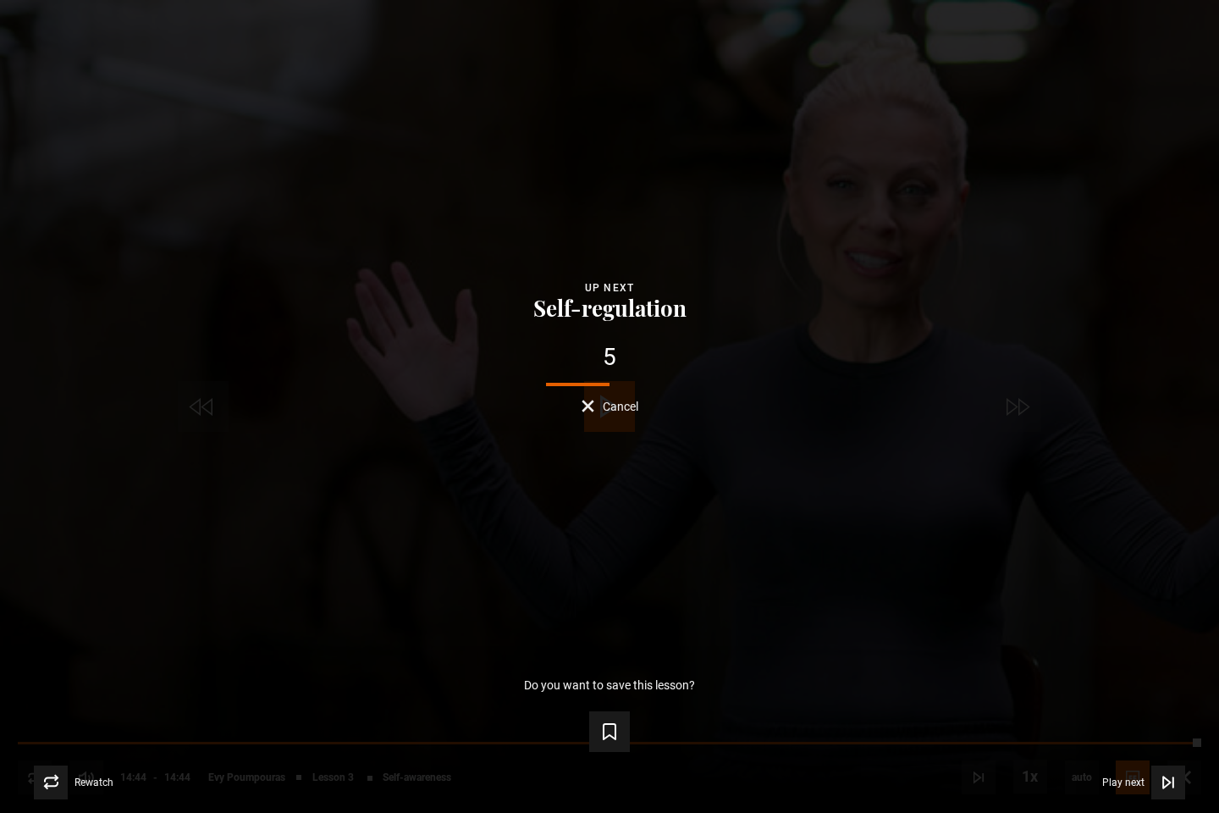
click at [1160, 668] on icon "Video Player" at bounding box center [1168, 782] width 17 height 17
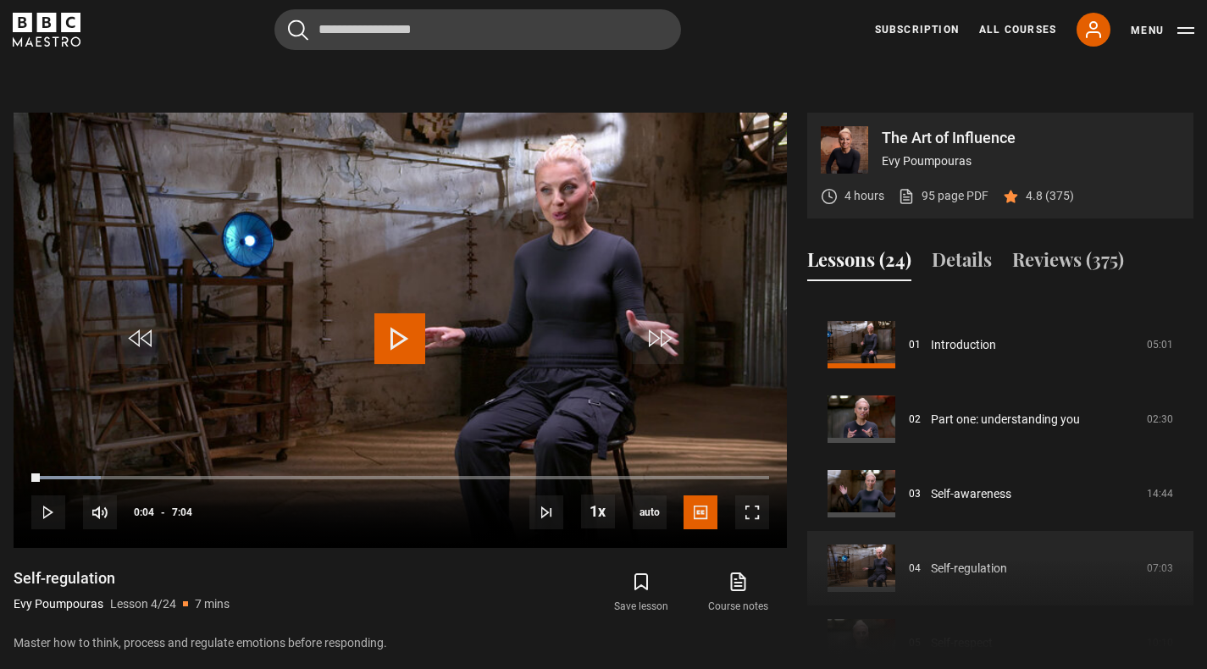
scroll to position [62, 0]
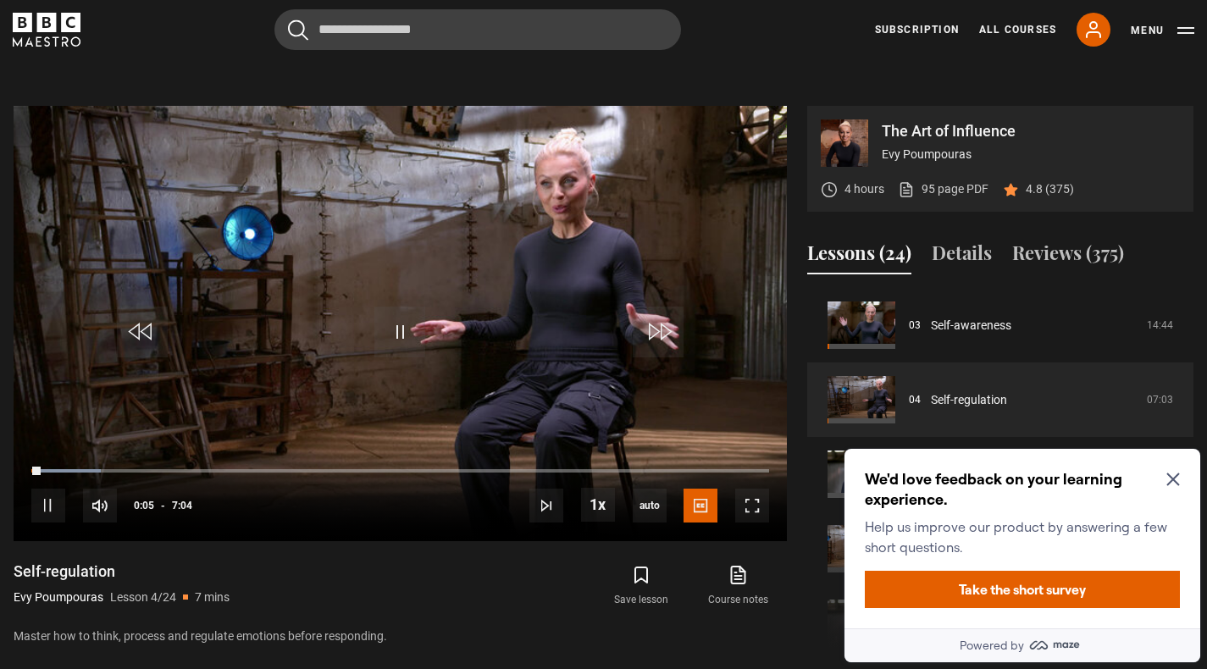
scroll to position [660, 0]
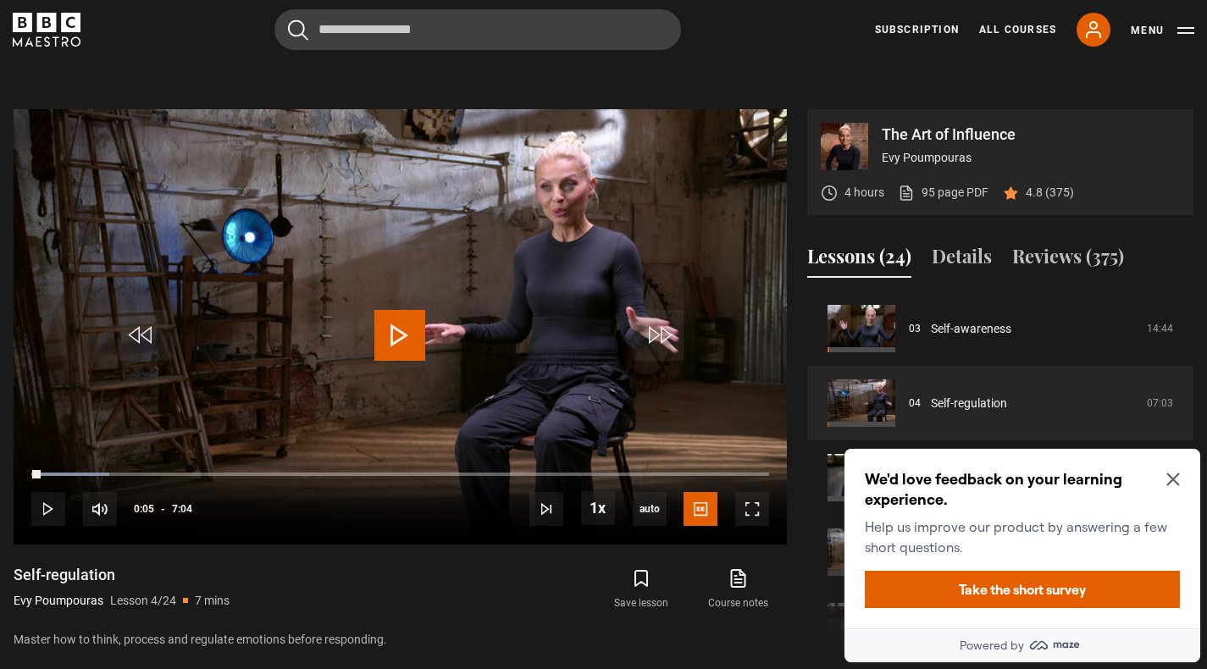
click at [1168, 478] on icon "Close Maze Prompt" at bounding box center [1173, 479] width 14 height 14
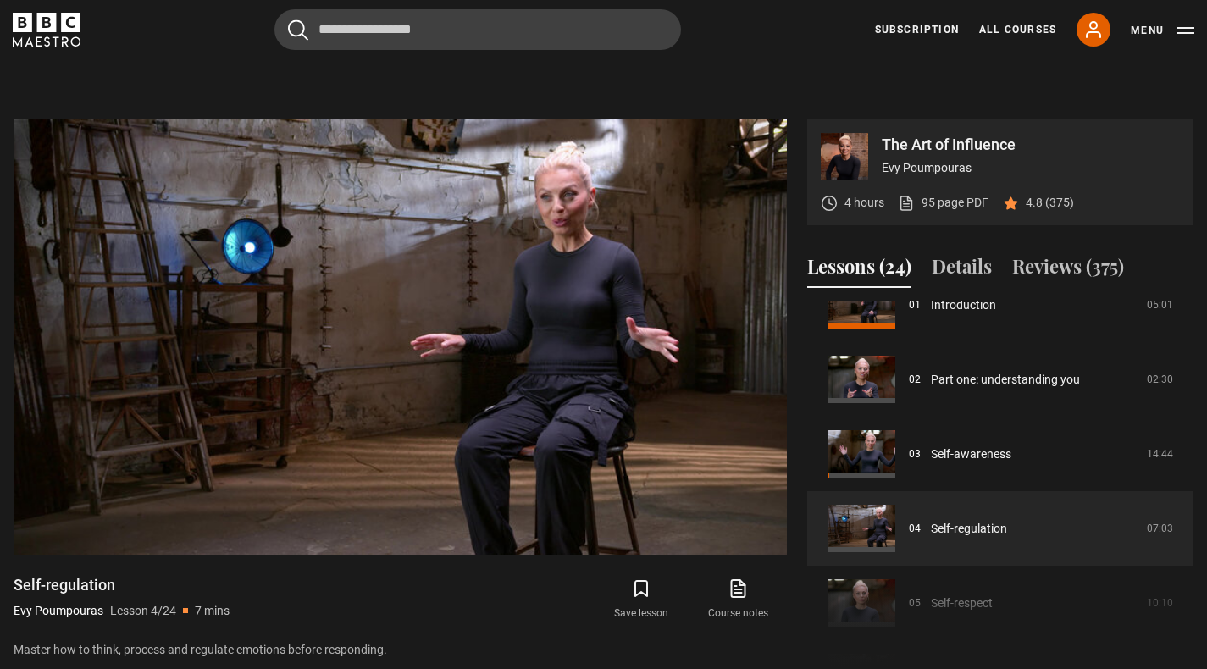
scroll to position [646, 0]
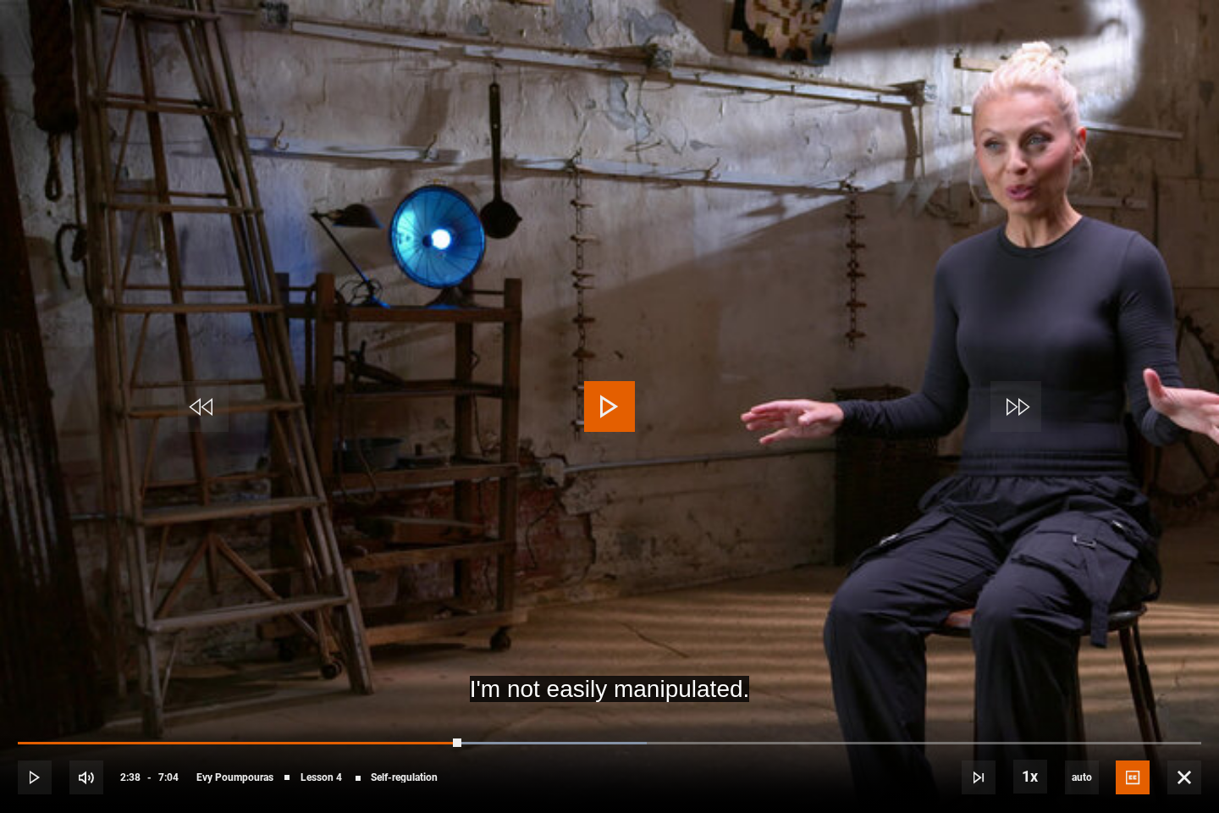
click at [461, 668] on div "2:38" at bounding box center [240, 743] width 444 height 3
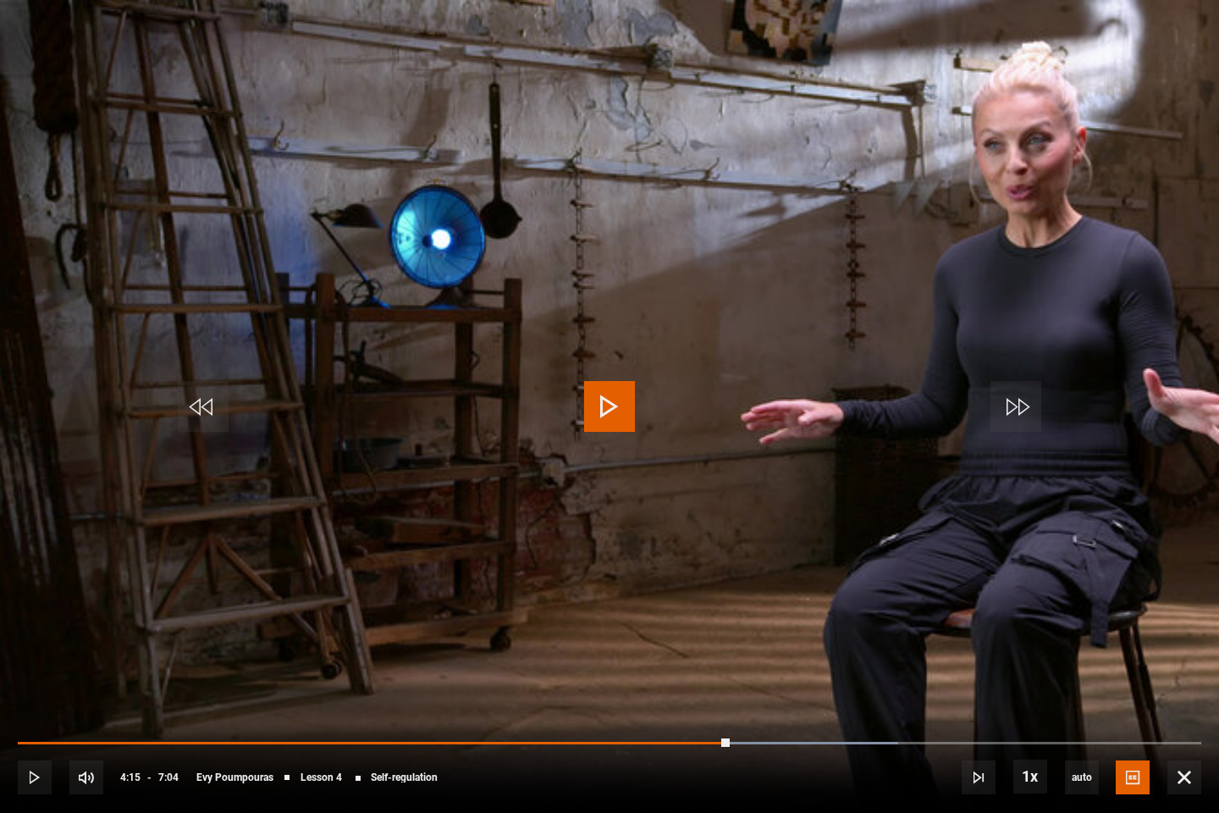
click at [699, 668] on div "Loaded : 74.37% 2:38 4:15" at bounding box center [610, 751] width 1184 height 3
click at [510, 668] on div "10s Skip Back 10 seconds Play 10s Skip Forward 10 seconds Loaded : 74.37% 4:04 …" at bounding box center [609, 766] width 1219 height 94
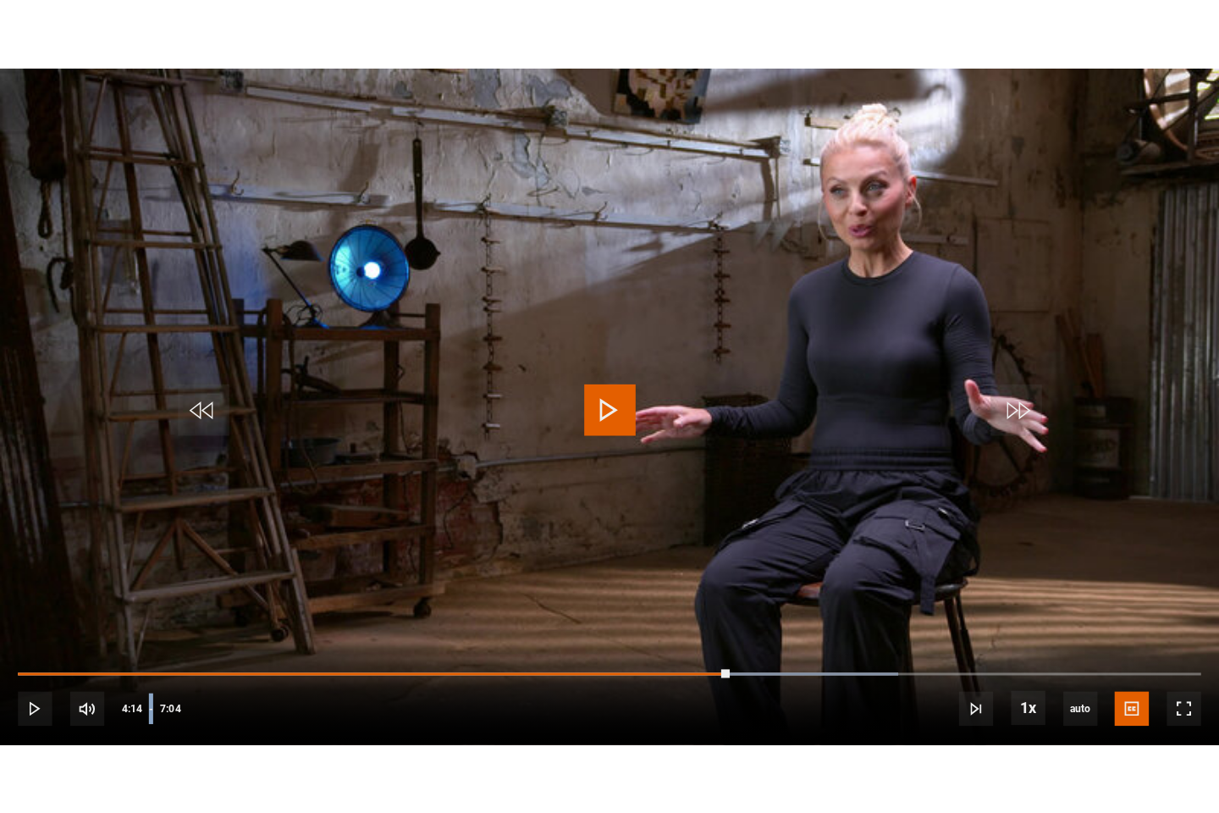
scroll to position [250, 0]
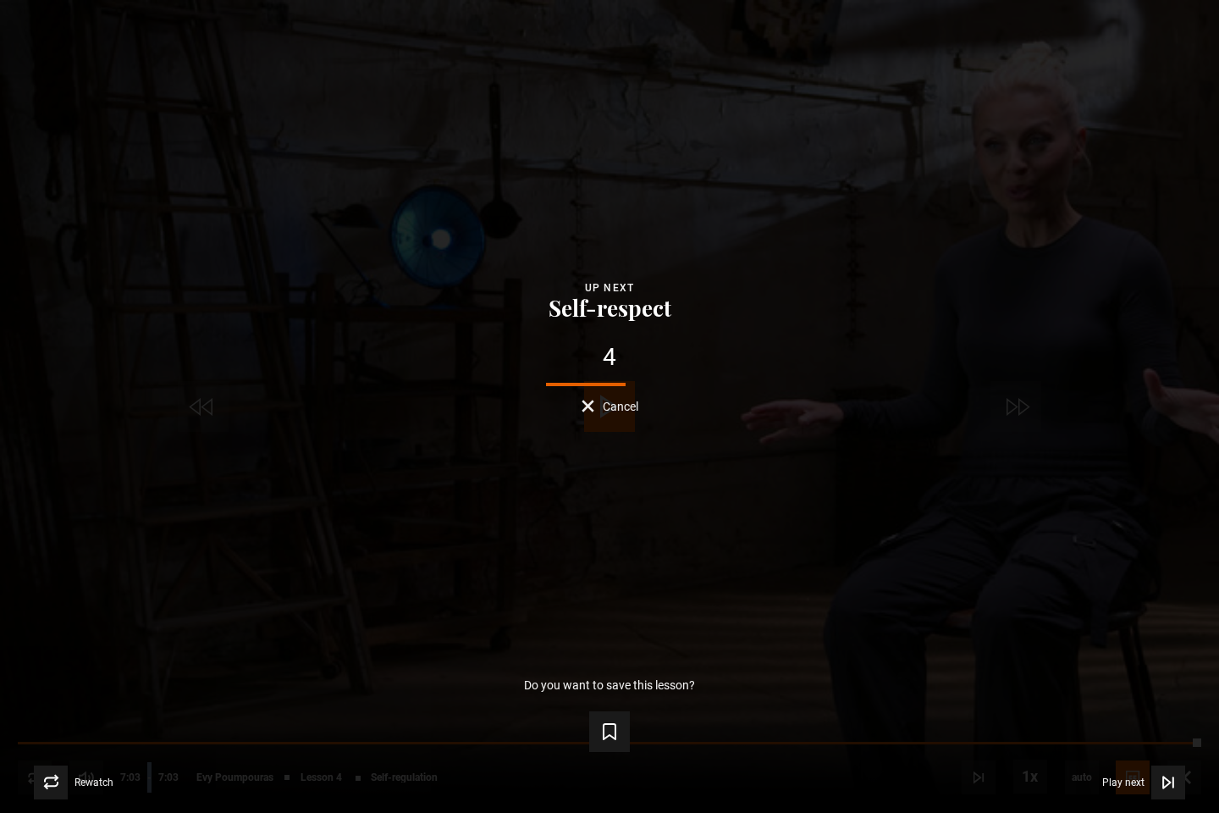
click at [1135, 668] on span "Play next" at bounding box center [1123, 782] width 42 height 10
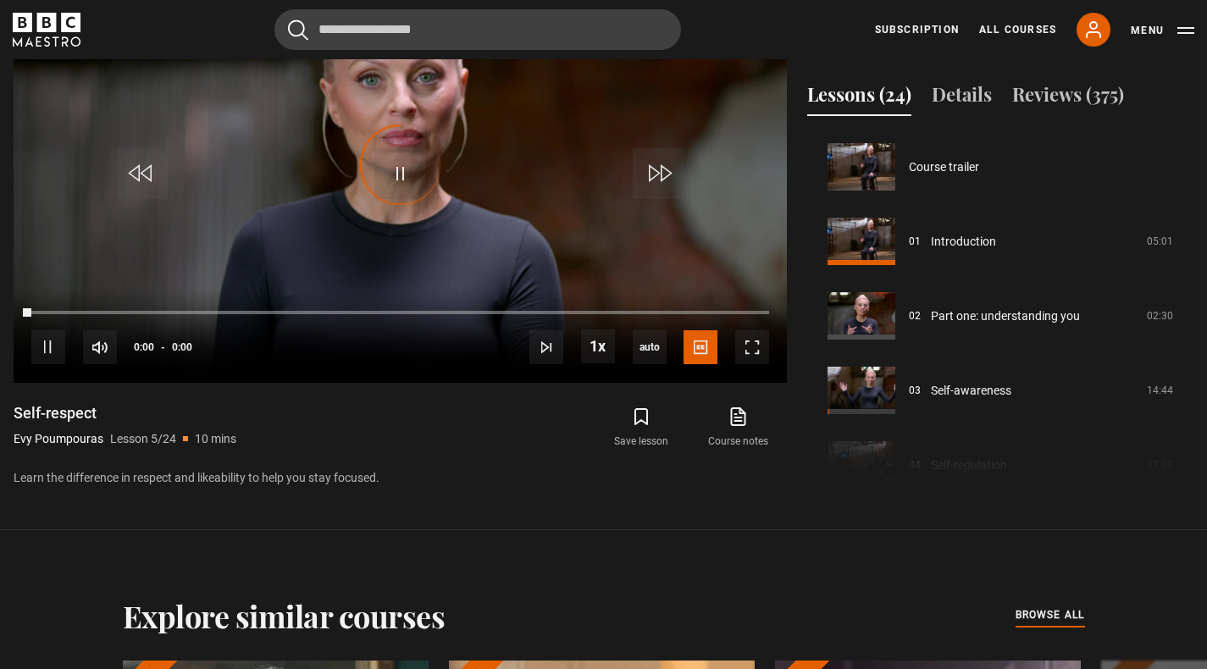
scroll to position [298, 0]
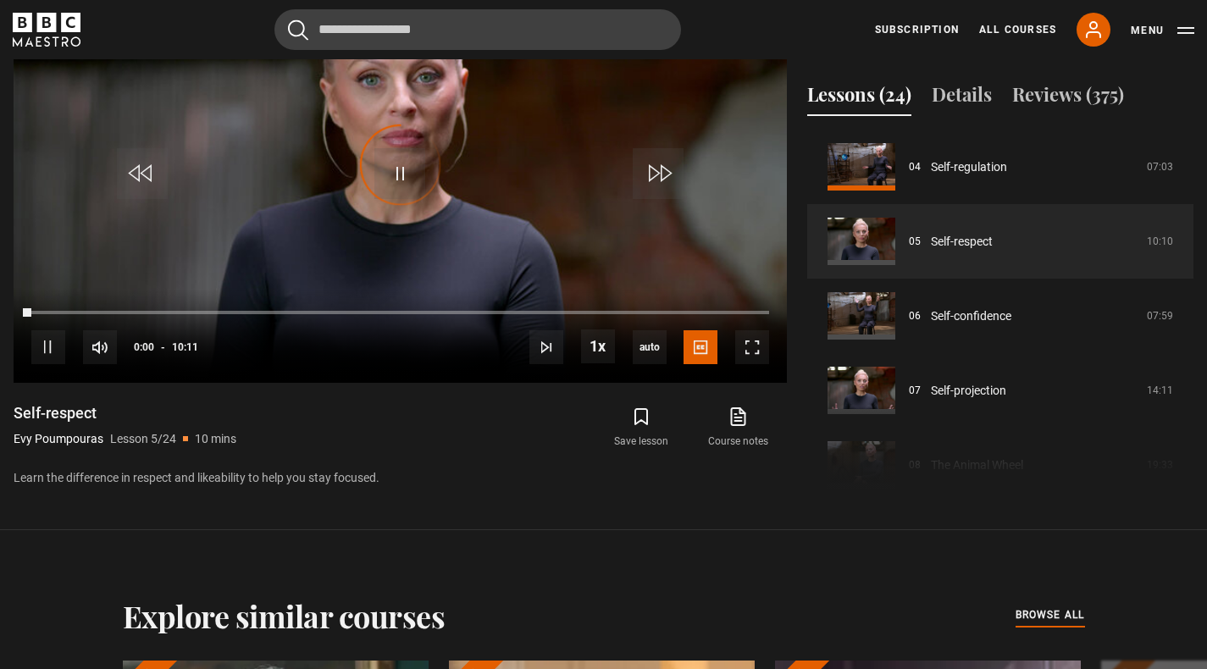
click at [404, 173] on div "Video Player is loading." at bounding box center [400, 165] width 85 height 85
